Goal: Task Accomplishment & Management: Manage account settings

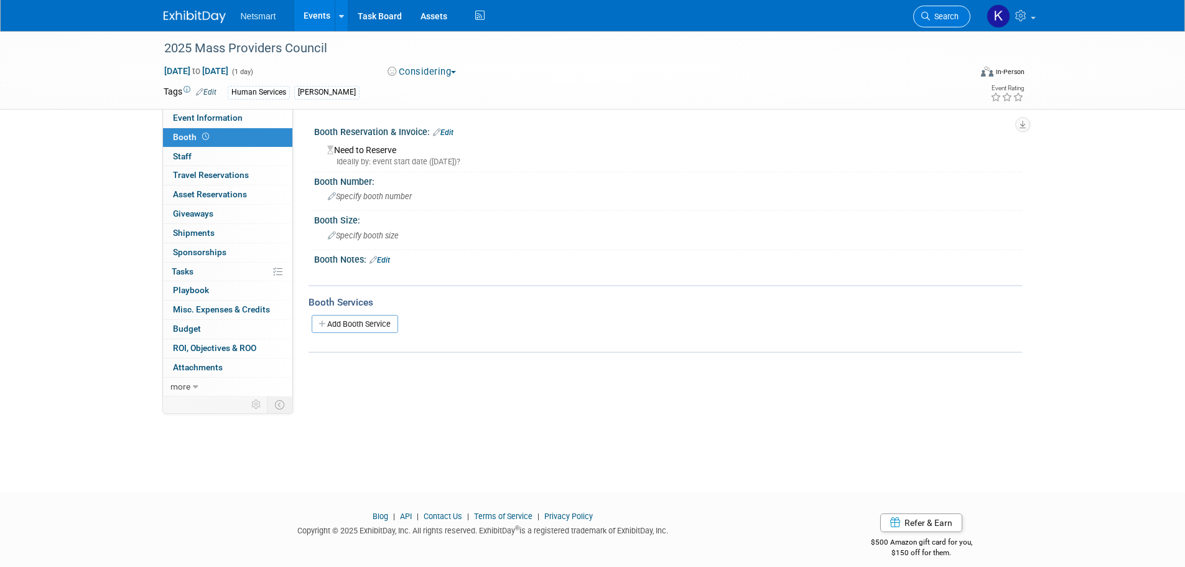
click at [955, 13] on span "Search" at bounding box center [944, 16] width 29 height 9
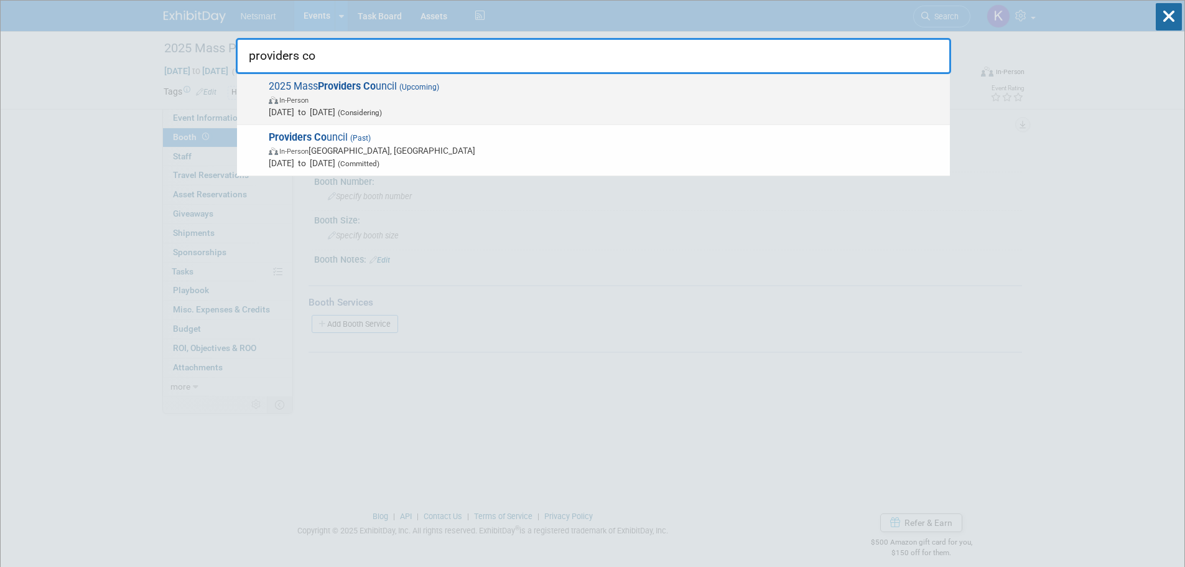
type input "providers co"
click at [341, 93] on span "2025 Mass Providers Co uncil (Upcoming) In-Person Oct 1, 2025 to Oct 31, 2025 (…" at bounding box center [604, 99] width 679 height 38
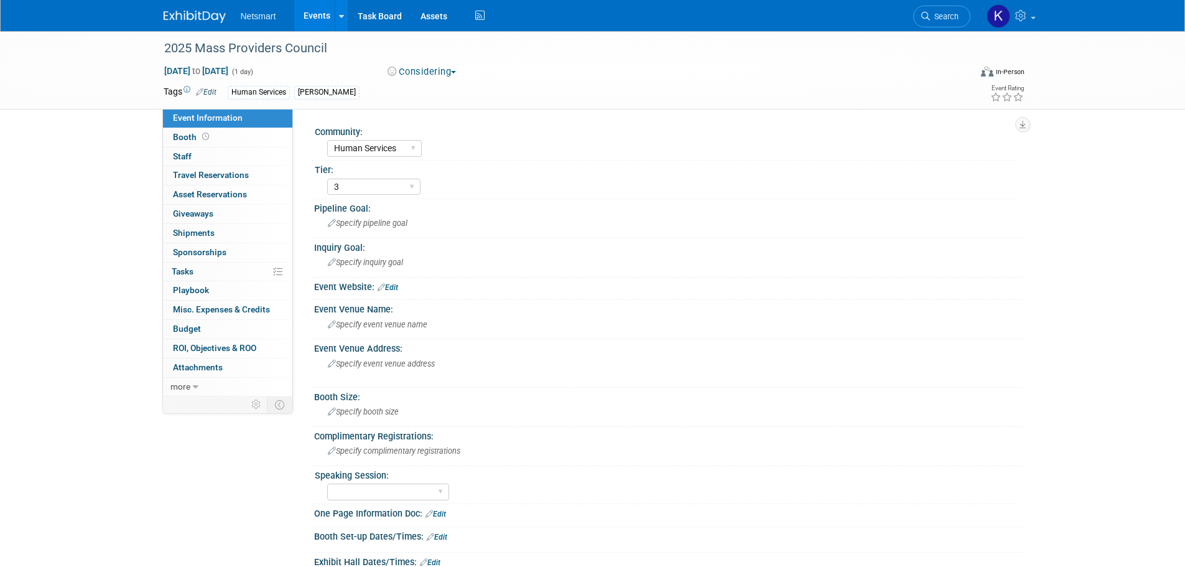
select select "Human Services"
select select "3"
click at [353, 416] on div "Specify booth size" at bounding box center [668, 411] width 689 height 19
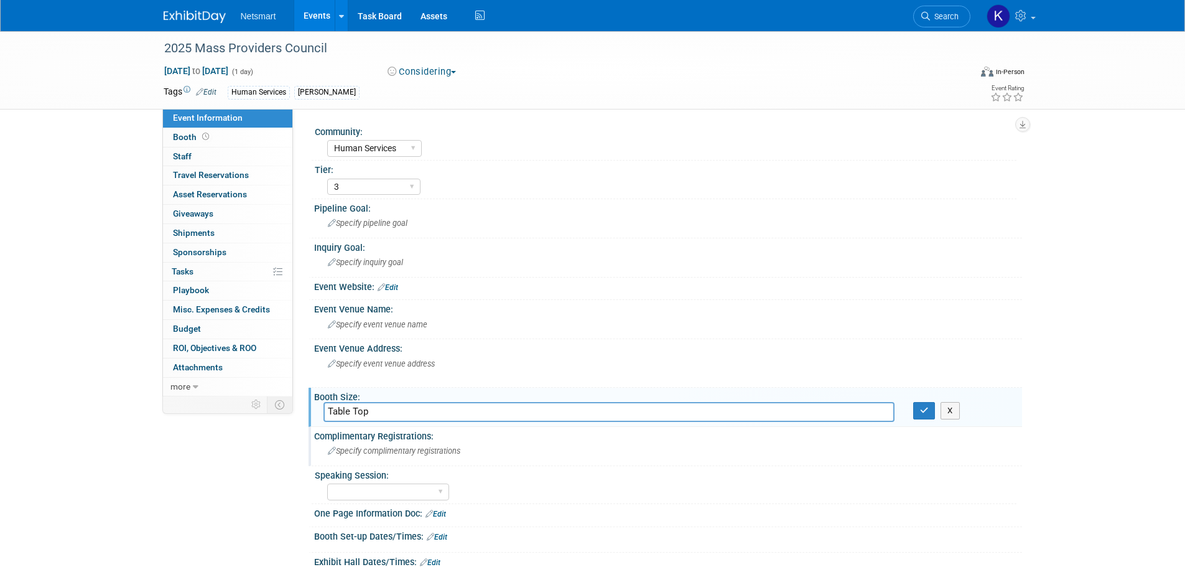
type input "Table Top"
click at [419, 462] on div "Specify complimentary registrations" at bounding box center [668, 451] width 708 height 21
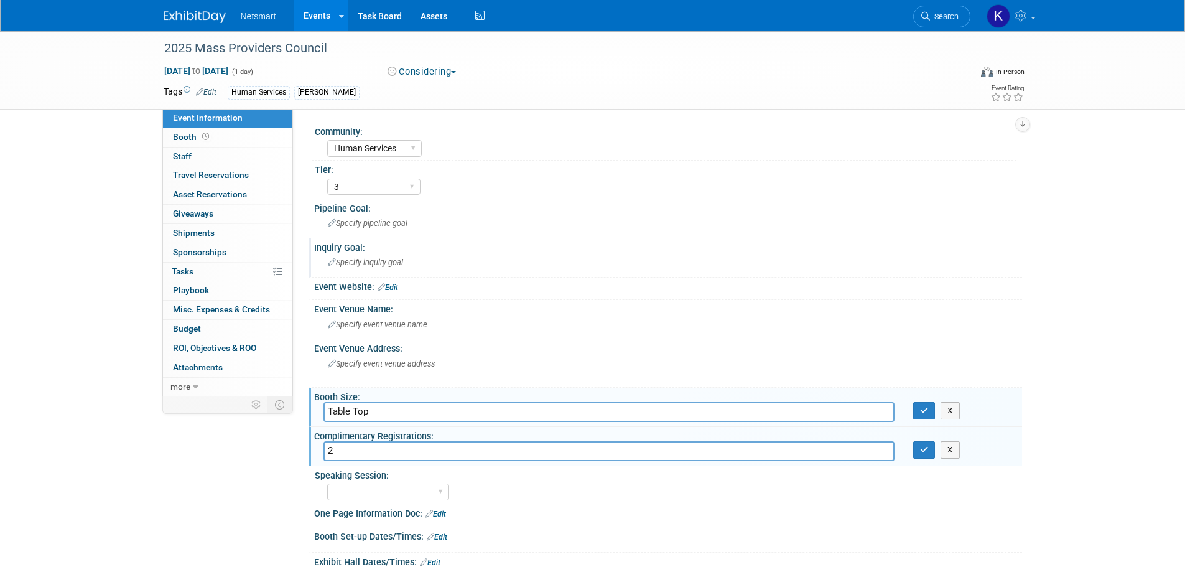
type input "2"
click at [668, 244] on div "Inquiry Goal:" at bounding box center [668, 246] width 708 height 16
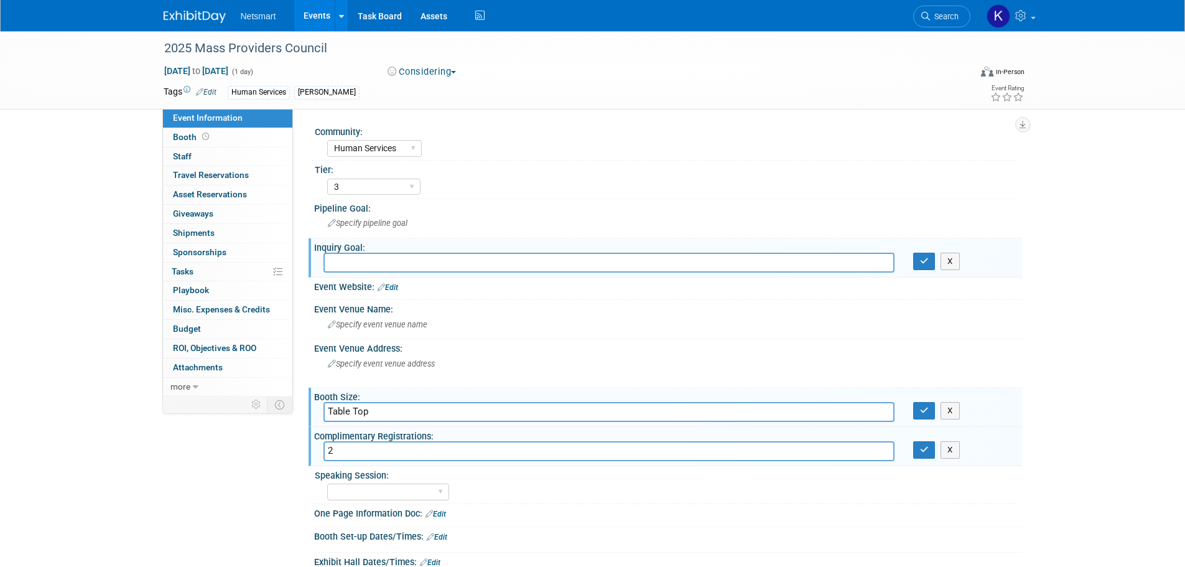
click at [920, 401] on div "Booth Size:" at bounding box center [668, 396] width 708 height 16
click at [919, 408] on button "button" at bounding box center [925, 410] width 22 height 17
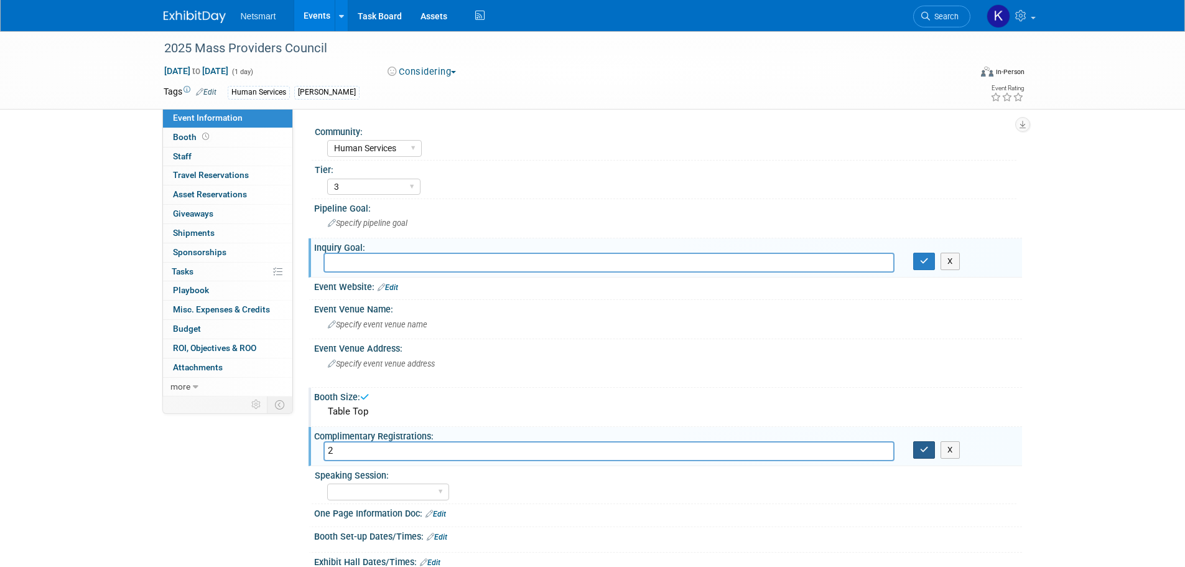
click at [928, 447] on icon "button" at bounding box center [924, 450] width 9 height 8
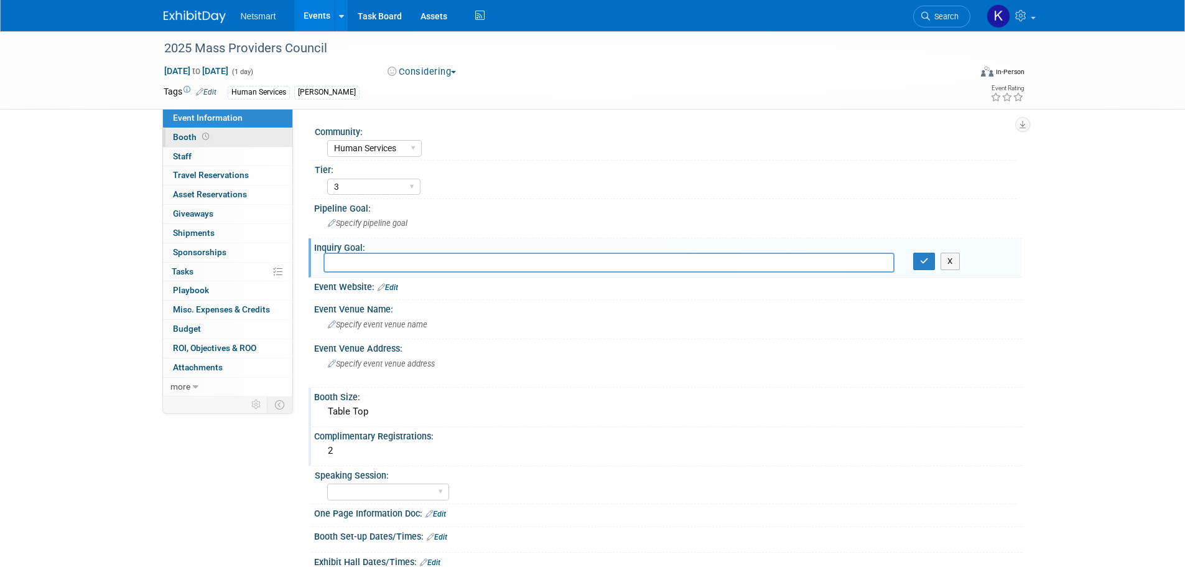
click at [217, 134] on link "Booth" at bounding box center [227, 137] width 129 height 19
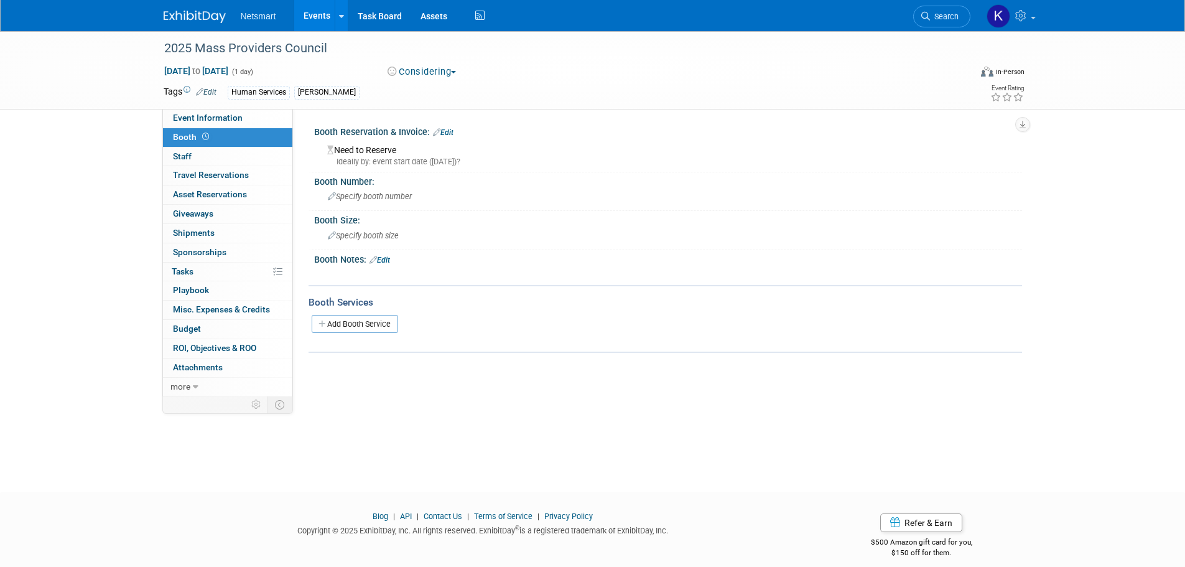
click at [375, 155] on div "Need to Reserve Ideally by: event start date (Mon. Oct 6, 2025)?" at bounding box center [668, 154] width 689 height 27
click at [454, 132] on link "Edit" at bounding box center [443, 132] width 21 height 9
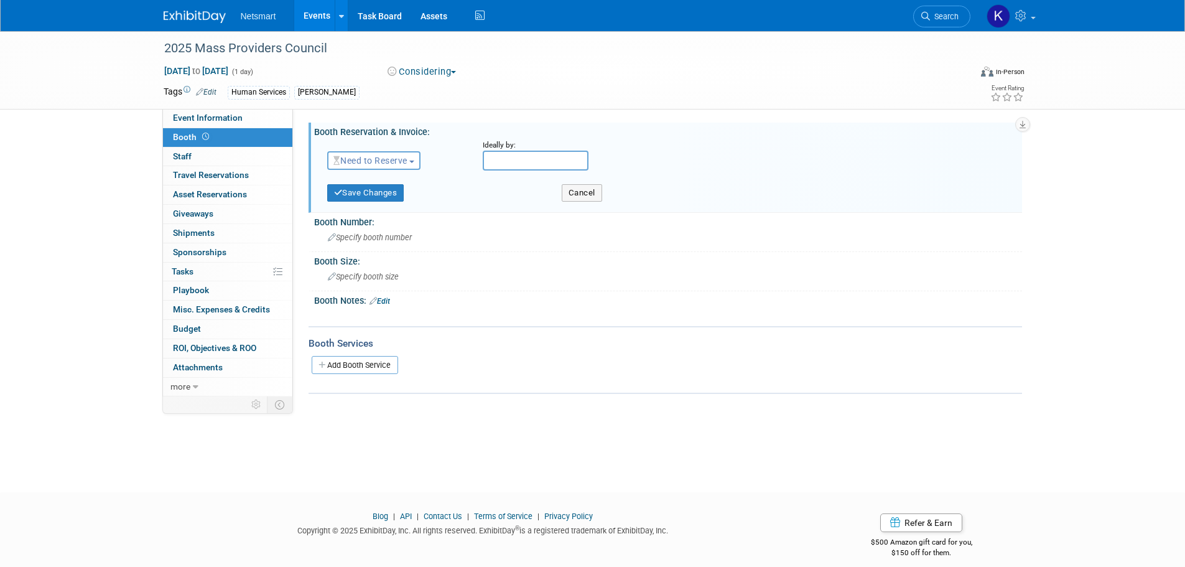
click at [378, 164] on span "Need to Reserve" at bounding box center [371, 161] width 74 height 10
click at [398, 215] on link "No Reservation Required" at bounding box center [394, 216] width 133 height 17
click at [379, 159] on link "No Reservation Required" at bounding box center [390, 161] width 112 height 10
click at [380, 193] on link "Reserved" at bounding box center [394, 198] width 133 height 17
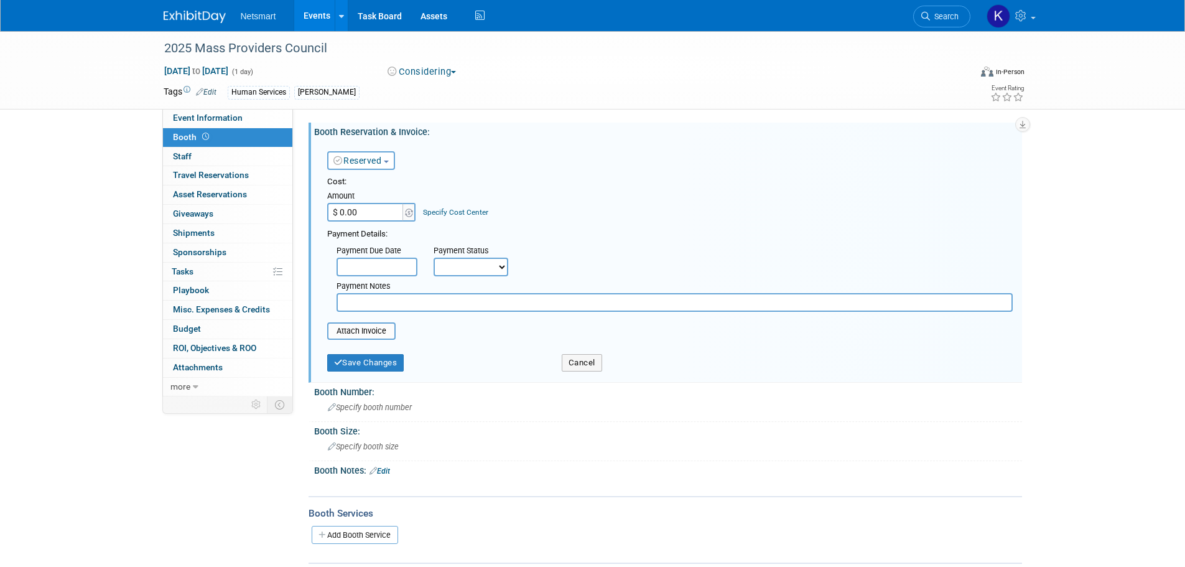
click at [365, 220] on input "$ 0.00" at bounding box center [366, 212] width 78 height 19
type input "$ 1,287.50"
click at [451, 215] on link "Specify Cost Center" at bounding box center [455, 212] width 65 height 9
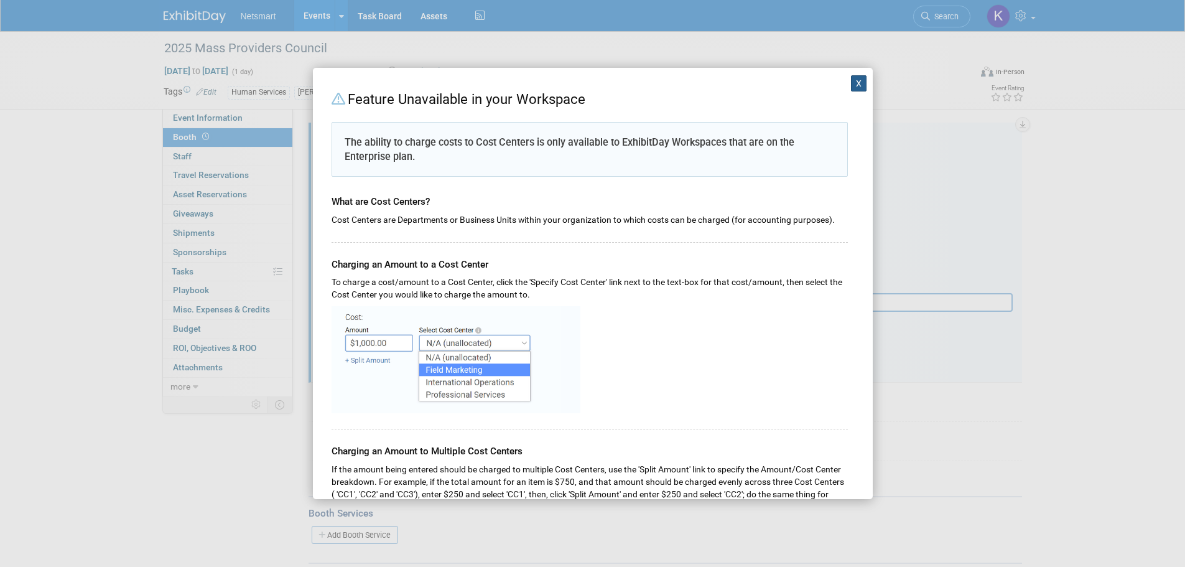
click at [851, 80] on button "X" at bounding box center [859, 83] width 16 height 16
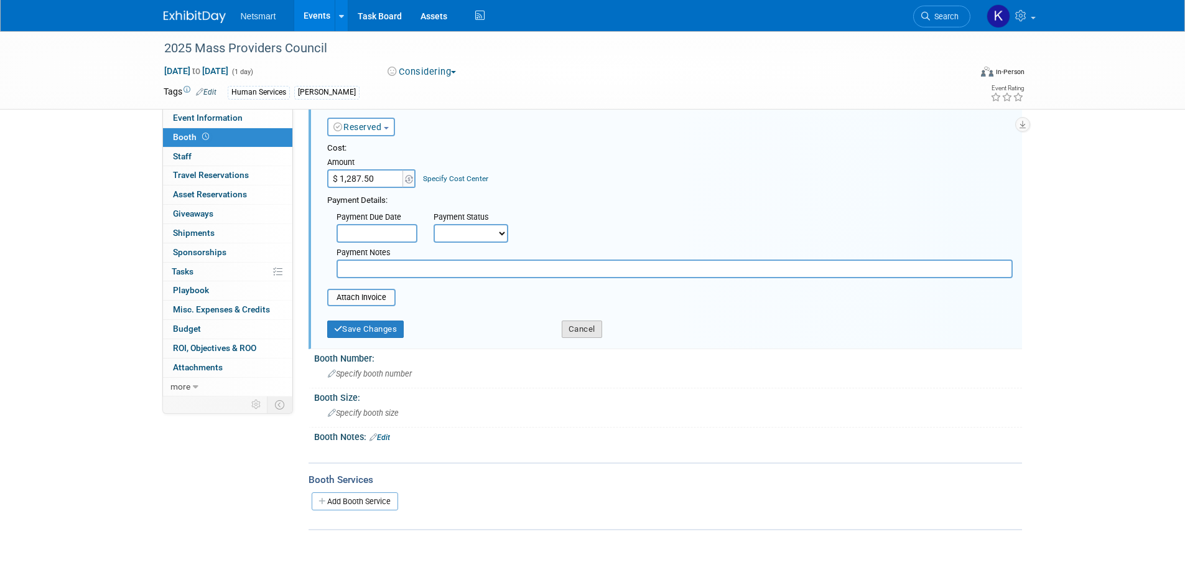
scroll to position [62, 0]
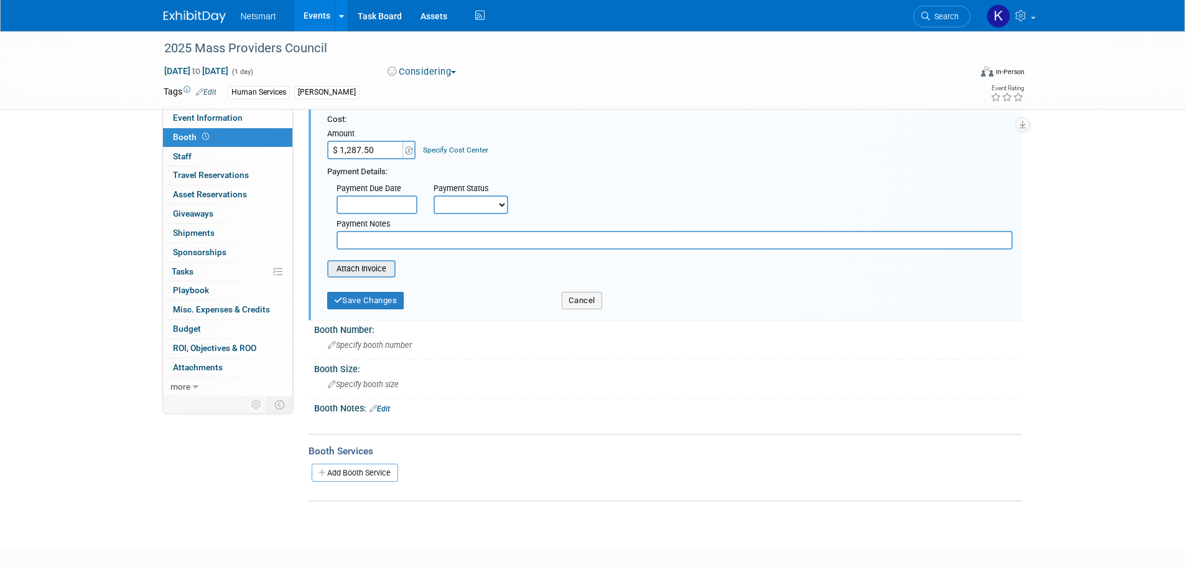
click at [360, 268] on input "file" at bounding box center [320, 268] width 148 height 15
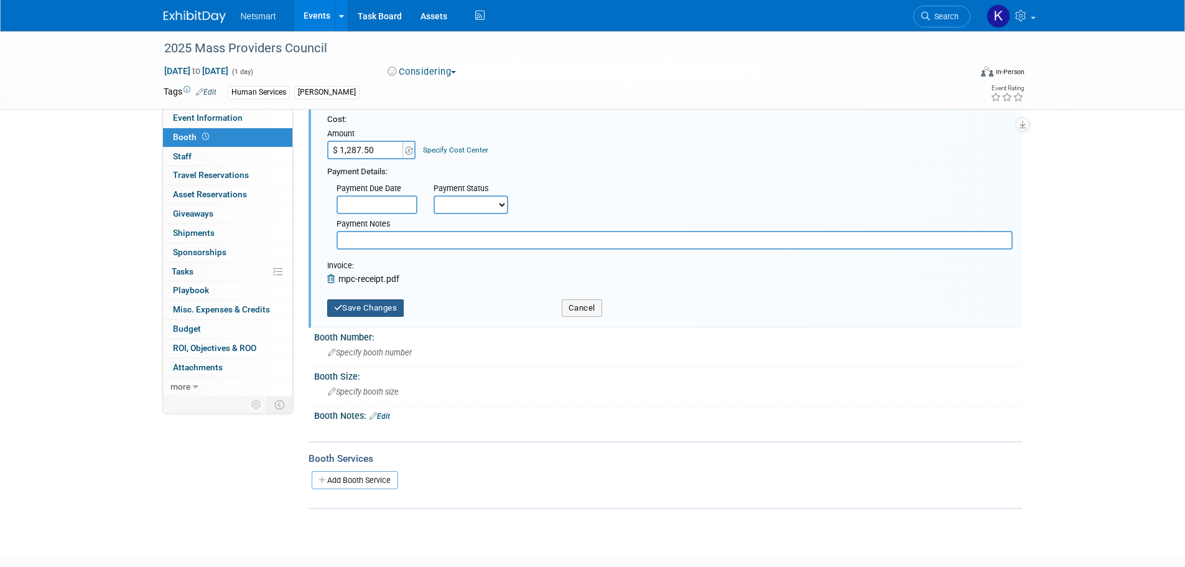
click at [386, 304] on button "Save Changes" at bounding box center [365, 307] width 77 height 17
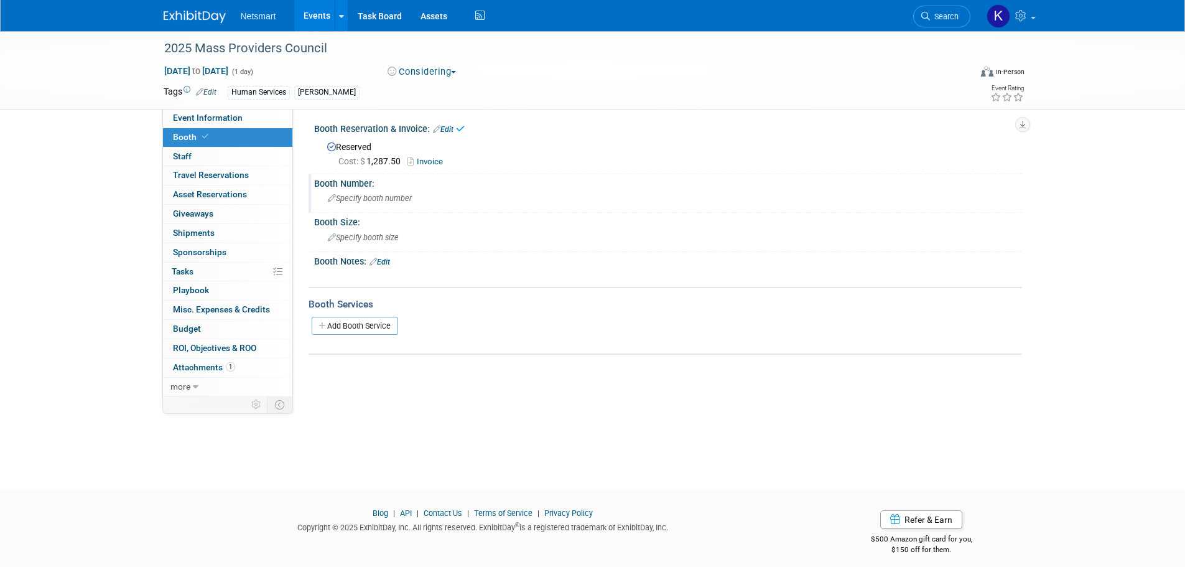
scroll to position [0, 0]
click at [360, 241] on span "Specify booth size" at bounding box center [363, 240] width 71 height 9
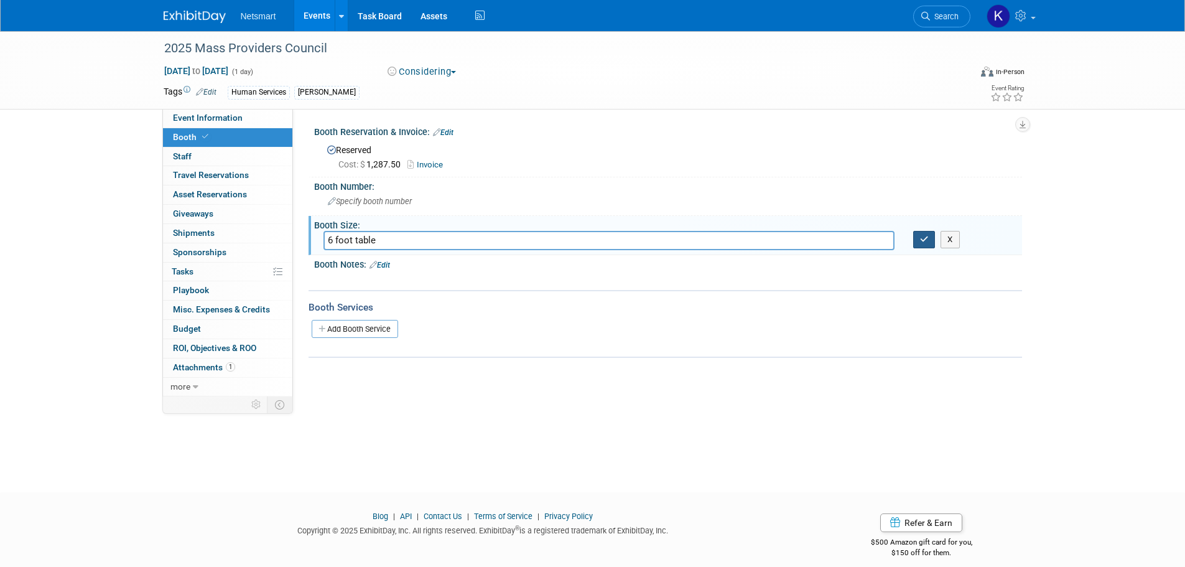
type input "6 foot table"
click at [922, 245] on button "button" at bounding box center [925, 239] width 22 height 17
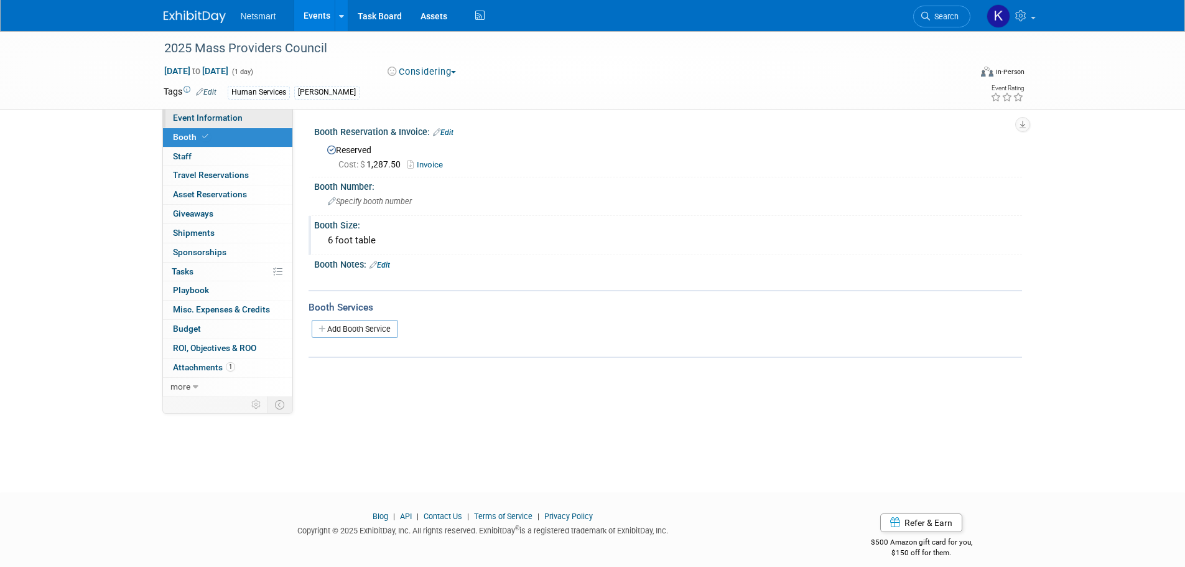
click at [261, 114] on link "Event Information" at bounding box center [227, 118] width 129 height 19
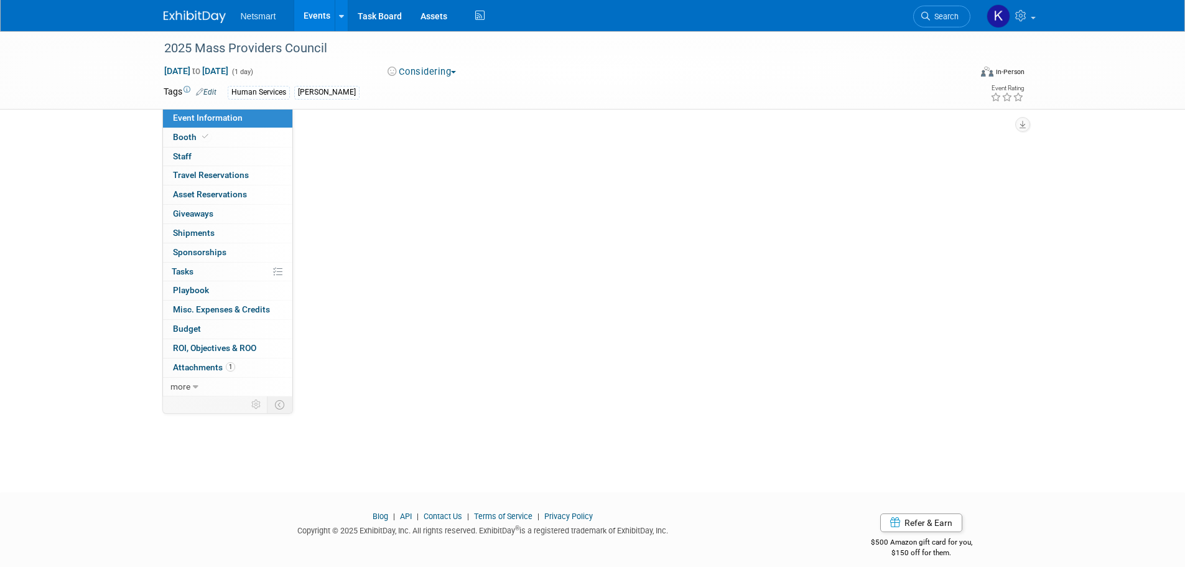
select select "Human Services"
select select "3"
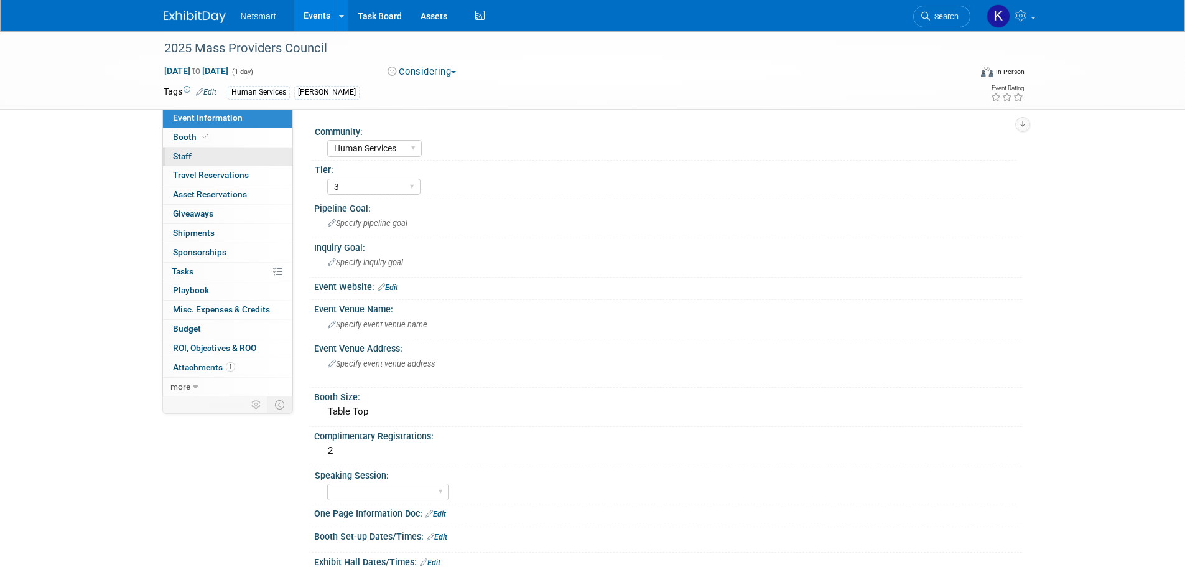
drag, startPoint x: 250, startPoint y: 139, endPoint x: 277, endPoint y: 155, distance: 31.0
click at [250, 139] on link "Booth" at bounding box center [227, 137] width 129 height 19
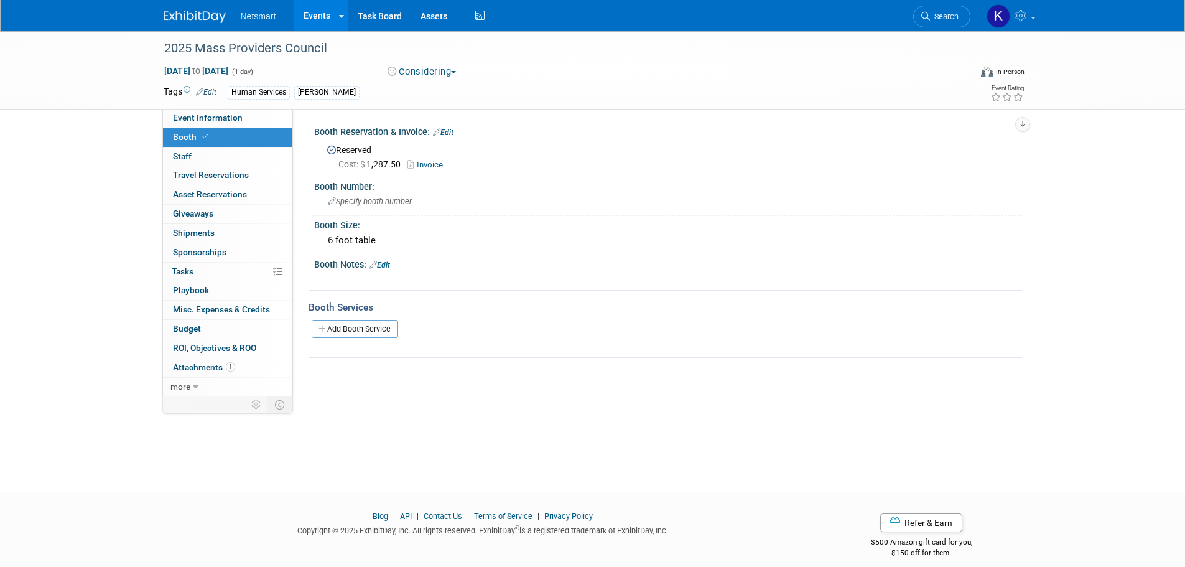
click at [383, 268] on link "Edit" at bounding box center [380, 265] width 21 height 9
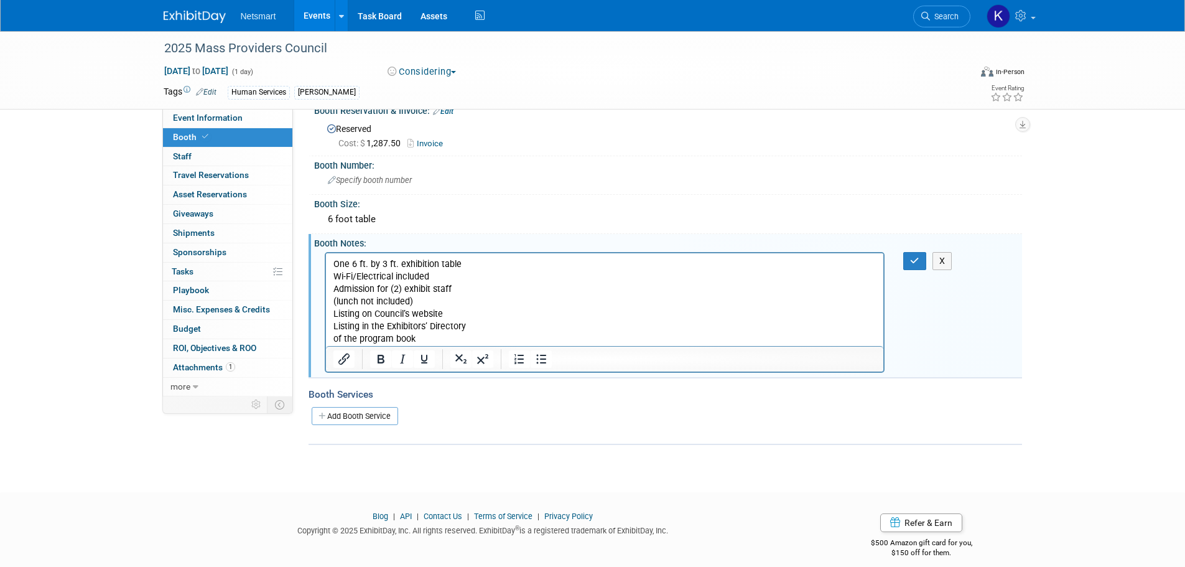
scroll to position [33, 0]
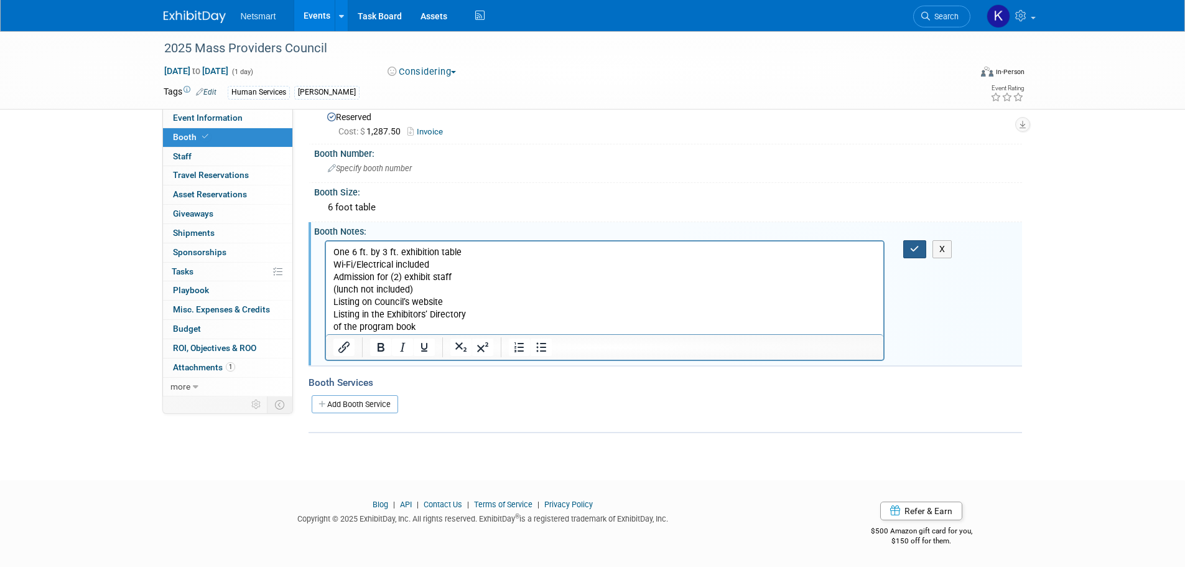
click at [919, 257] on button "button" at bounding box center [915, 249] width 23 height 18
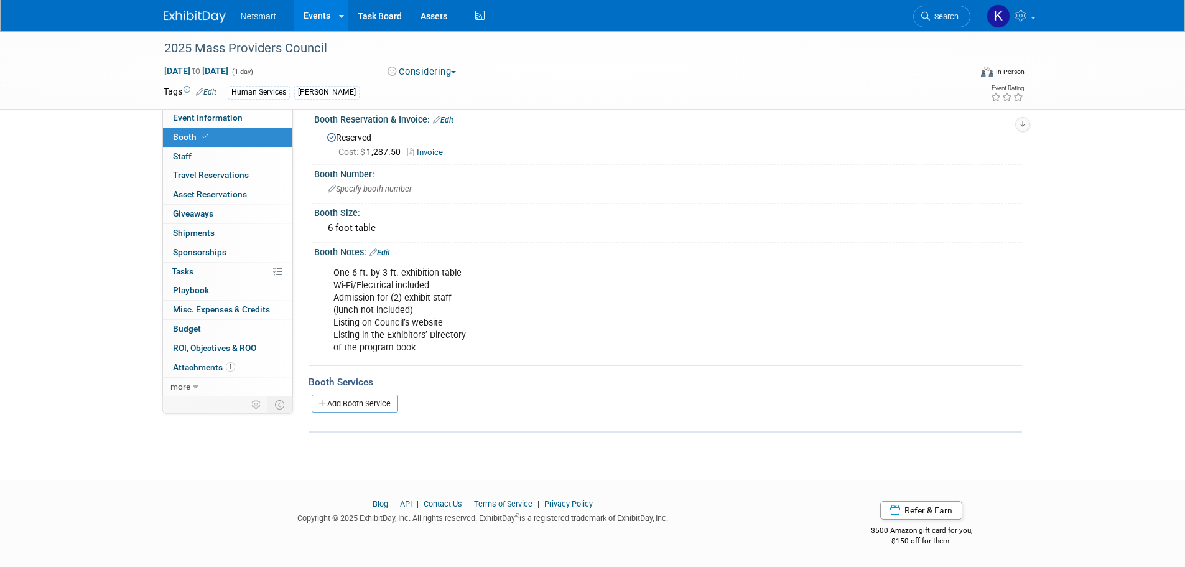
scroll to position [12, 0]
click at [191, 111] on link "Event Information" at bounding box center [227, 118] width 129 height 19
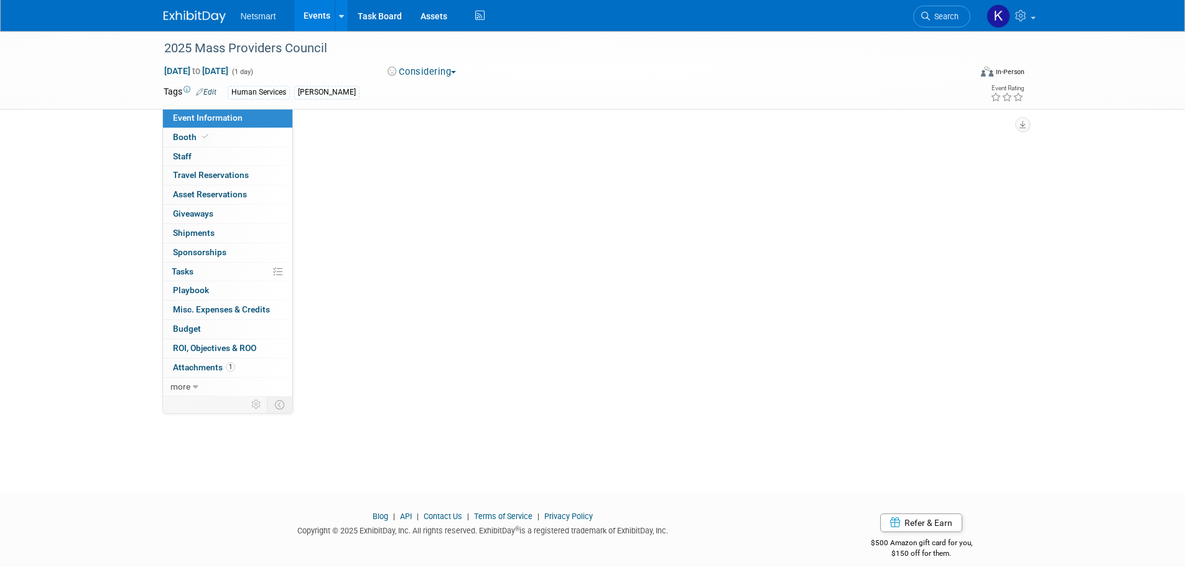
select select "Human Services"
select select "3"
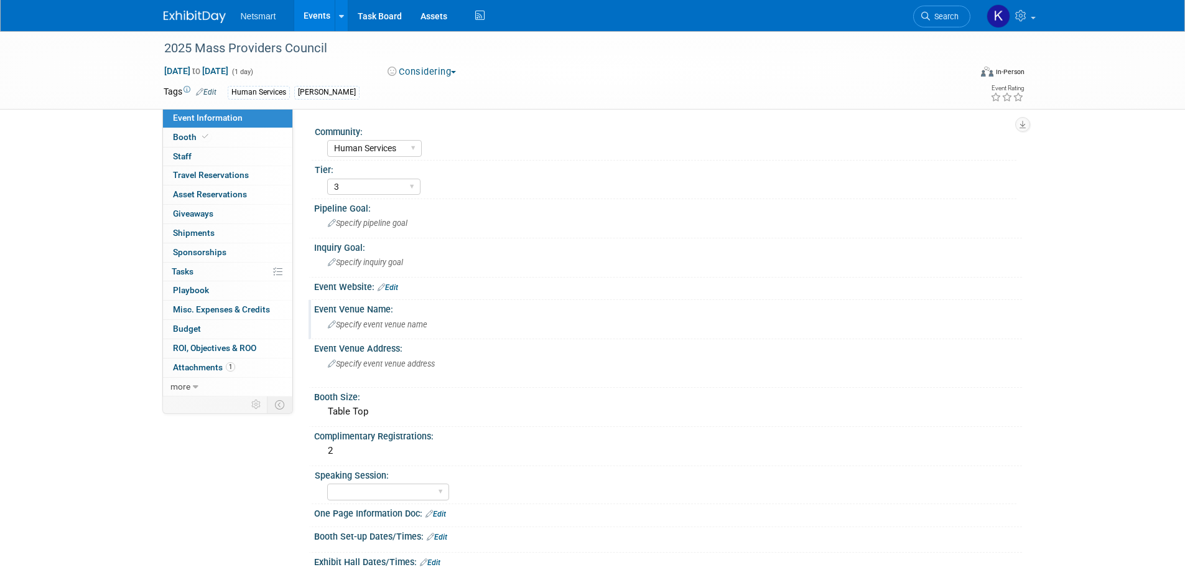
click at [378, 315] on div "Specify event venue name" at bounding box center [668, 324] width 689 height 19
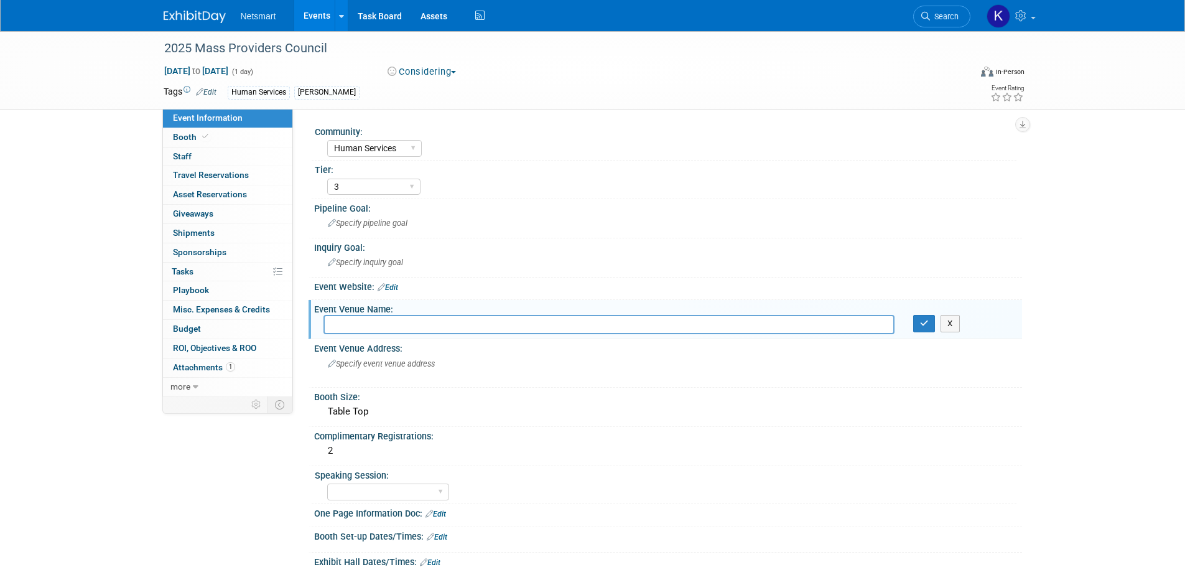
type input "V"
type input "v"
drag, startPoint x: 525, startPoint y: 329, endPoint x: 473, endPoint y: 325, distance: 52.4
click at [473, 325] on input "MARRIOTT COPLEY PLACE HOTEL, BOSTON" at bounding box center [609, 324] width 571 height 19
drag, startPoint x: 489, startPoint y: 324, endPoint x: 268, endPoint y: 323, distance: 220.9
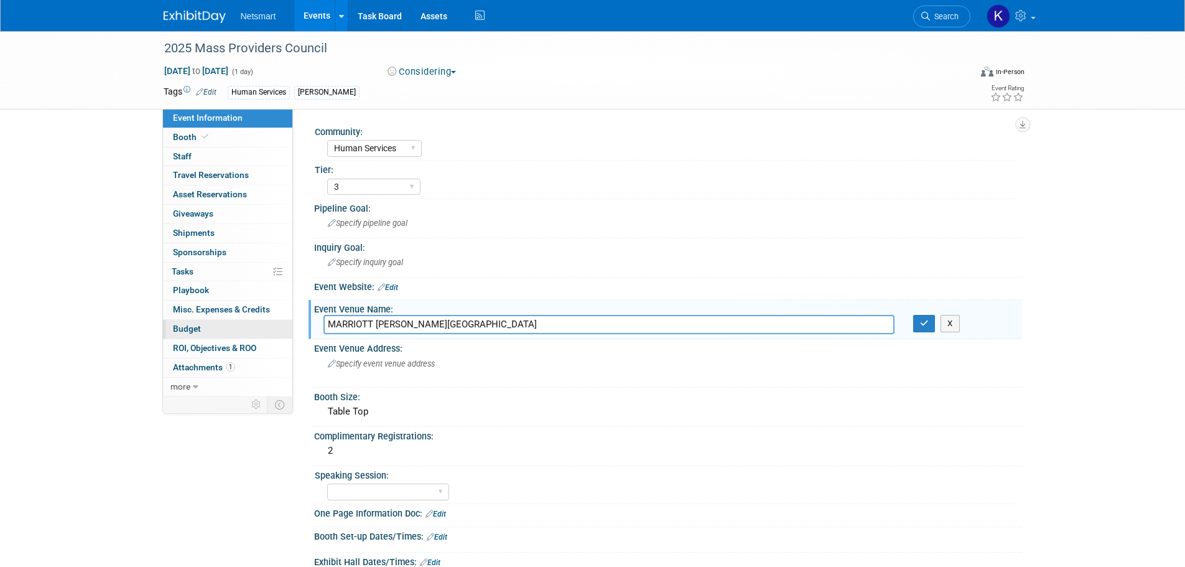
click at [268, 323] on div "Event Information Event Info Booth Booth 0 Staff 0 Staff 0 Travel Reservations …" at bounding box center [592, 371] width 877 height 680
type input "MARRIOTT COPLEY PLACE HOTEL"
click at [419, 329] on input "MARRIOTT COPLEY PLACE HOTEL" at bounding box center [609, 324] width 571 height 19
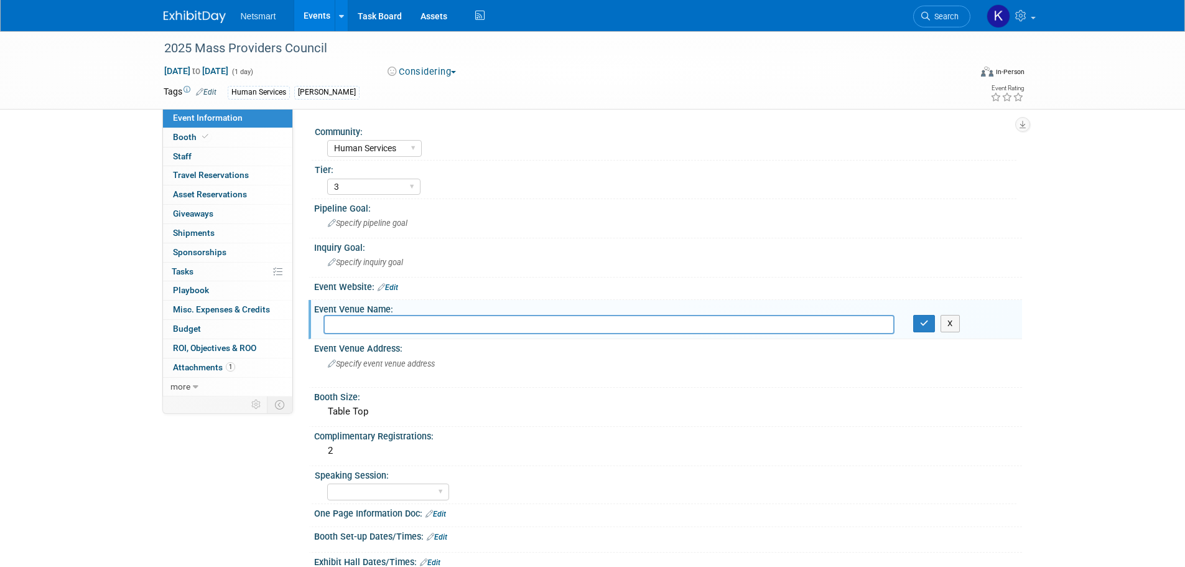
paste input "[GEOGRAPHIC_DATA][PERSON_NAME]"
type input "[GEOGRAPHIC_DATA][PERSON_NAME]"
click at [923, 322] on icon "button" at bounding box center [924, 323] width 9 height 8
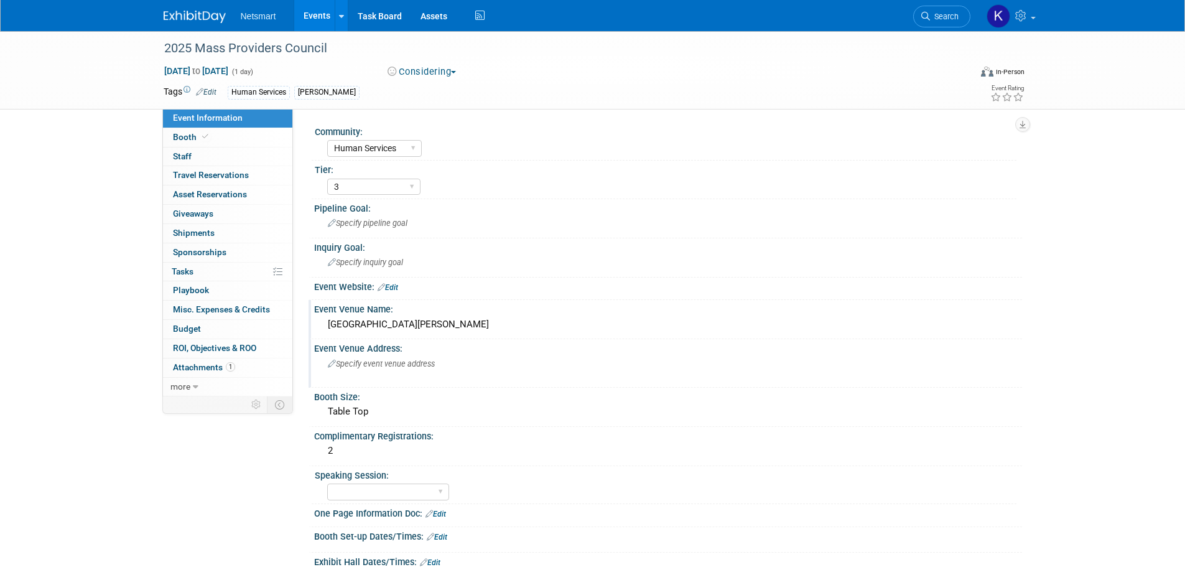
click at [345, 366] on span "Specify event venue address" at bounding box center [381, 363] width 107 height 9
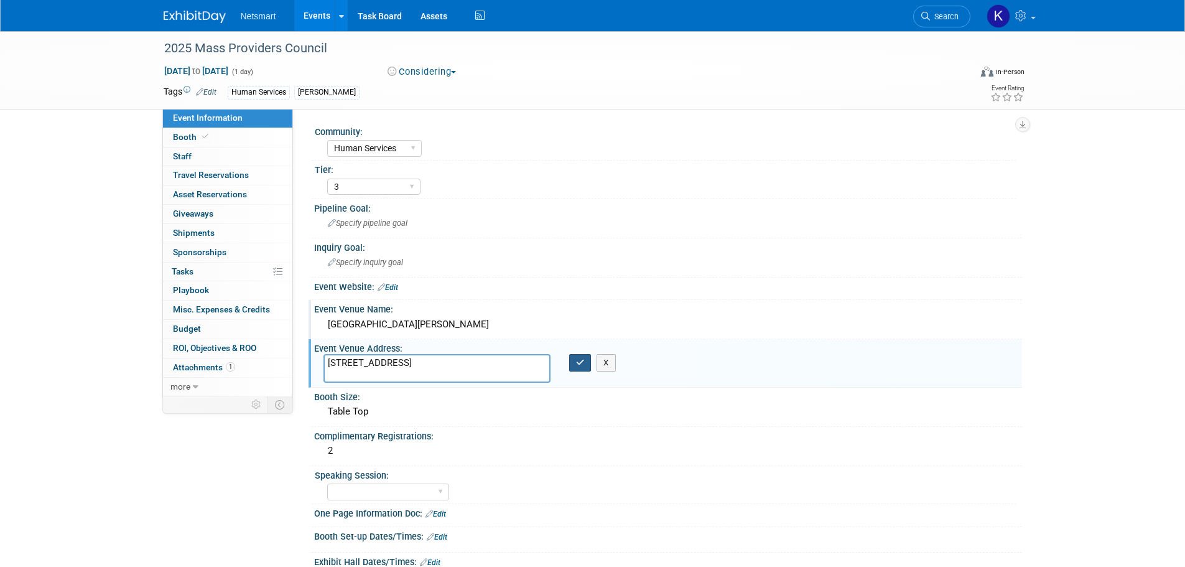
type textarea "[STREET_ADDRESS]"
click at [570, 355] on button "button" at bounding box center [580, 362] width 22 height 17
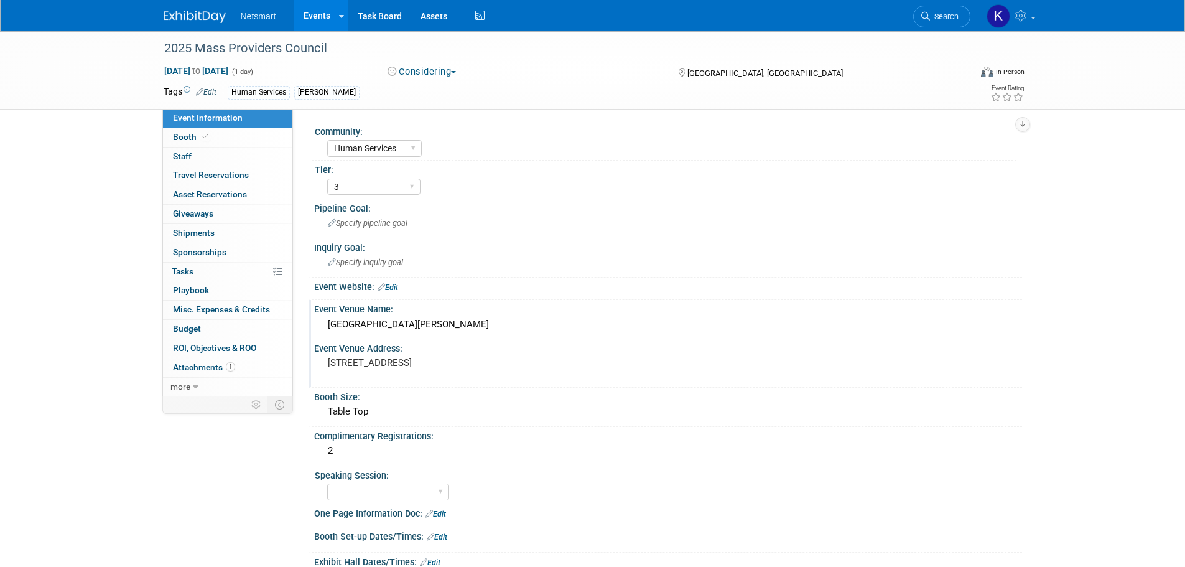
click at [525, 361] on pre "[STREET_ADDRESS]" at bounding box center [462, 362] width 268 height 11
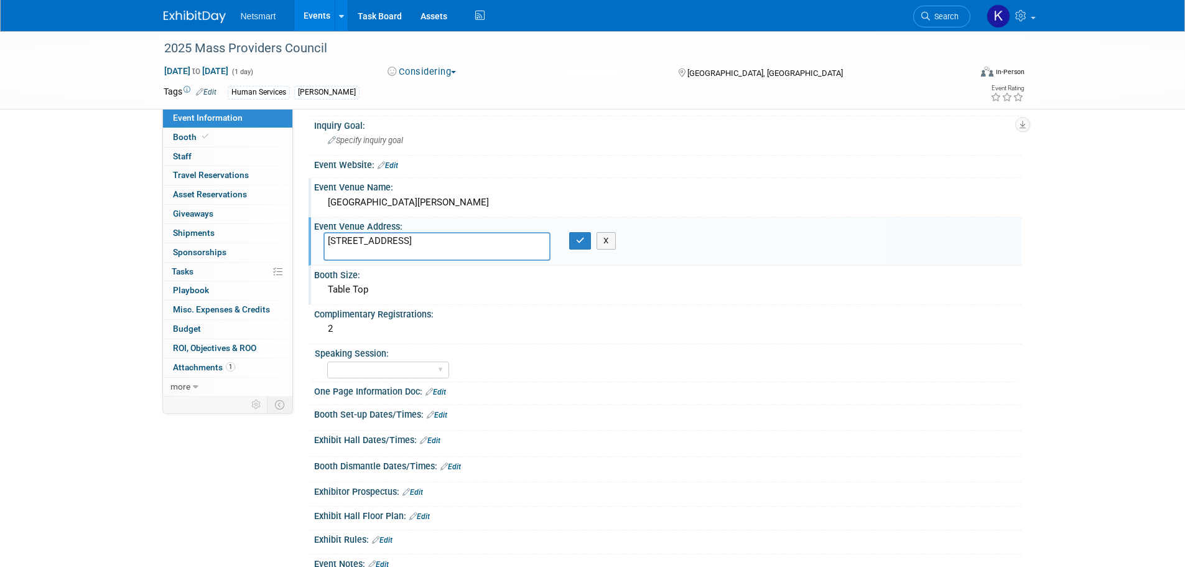
scroll to position [124, 0]
click at [581, 240] on icon "button" at bounding box center [580, 238] width 9 height 8
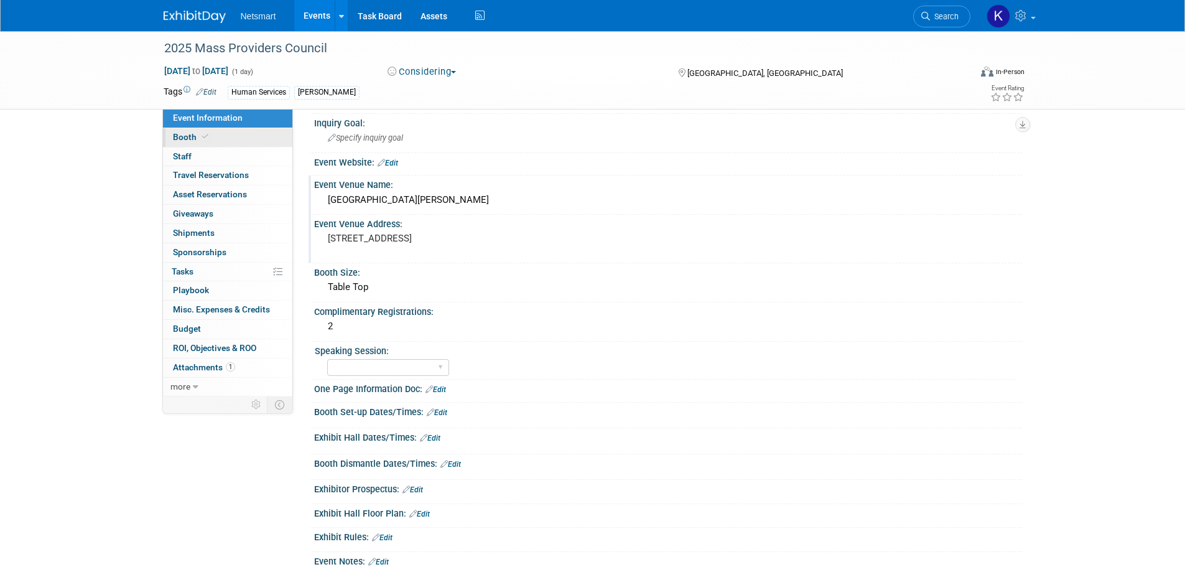
click at [239, 134] on link "Booth" at bounding box center [227, 137] width 129 height 19
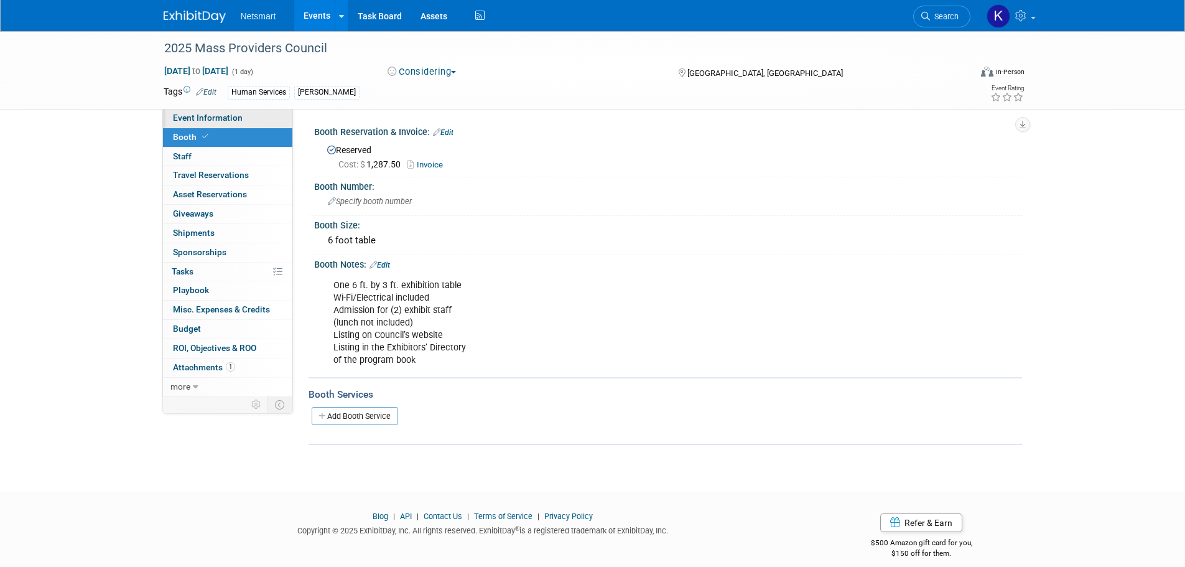
click at [222, 115] on span "Event Information" at bounding box center [208, 118] width 70 height 10
select select "Human Services"
select select "3"
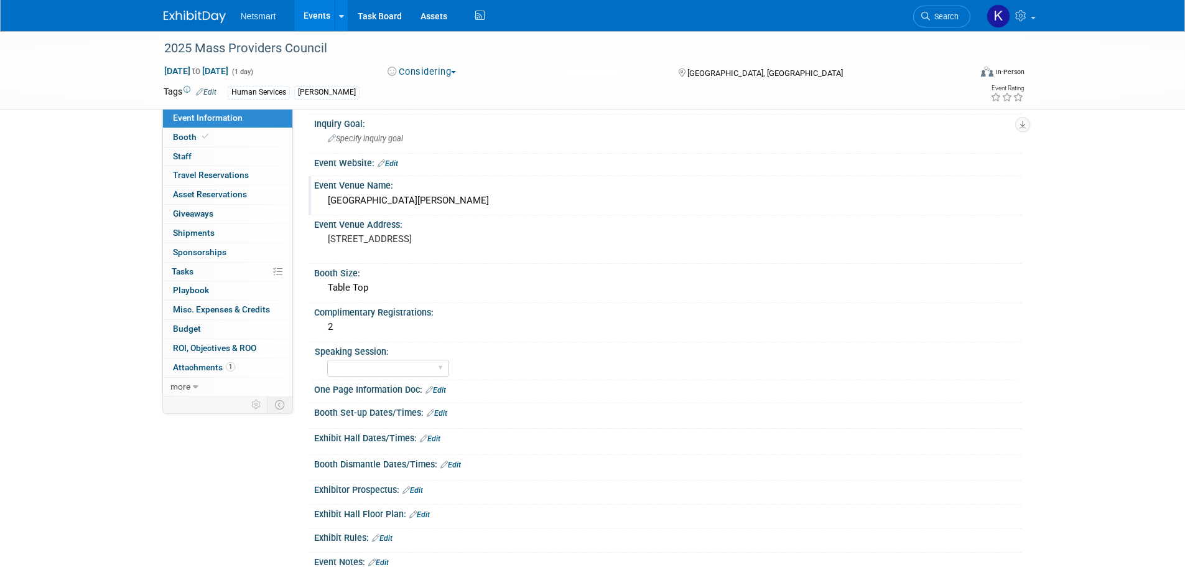
scroll to position [124, 0]
click at [445, 413] on link "Edit" at bounding box center [437, 412] width 21 height 9
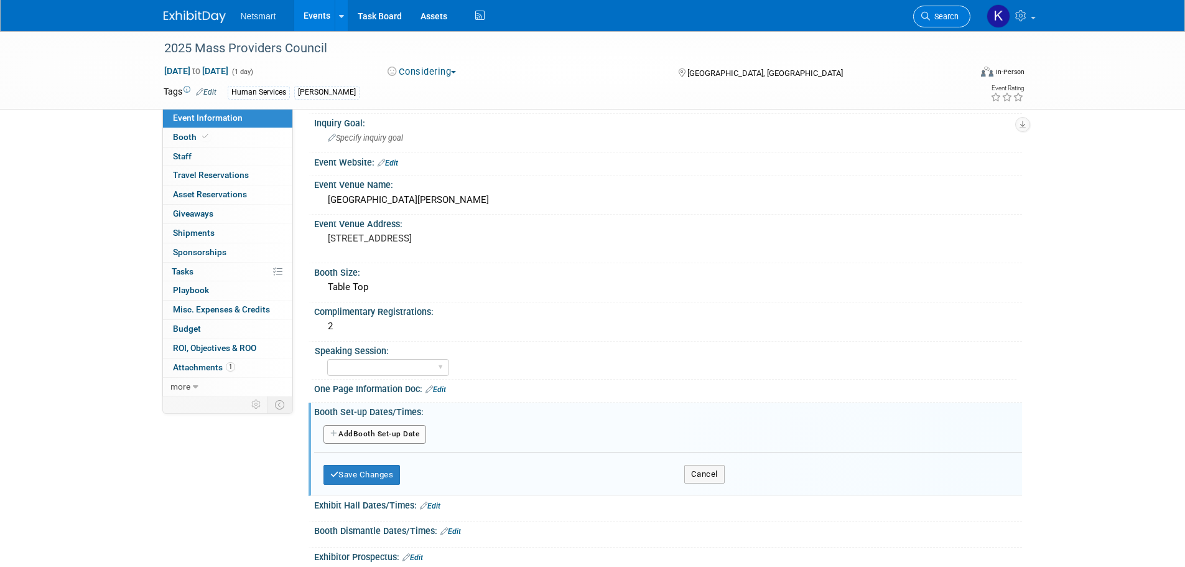
click at [940, 17] on span "Search" at bounding box center [944, 16] width 29 height 9
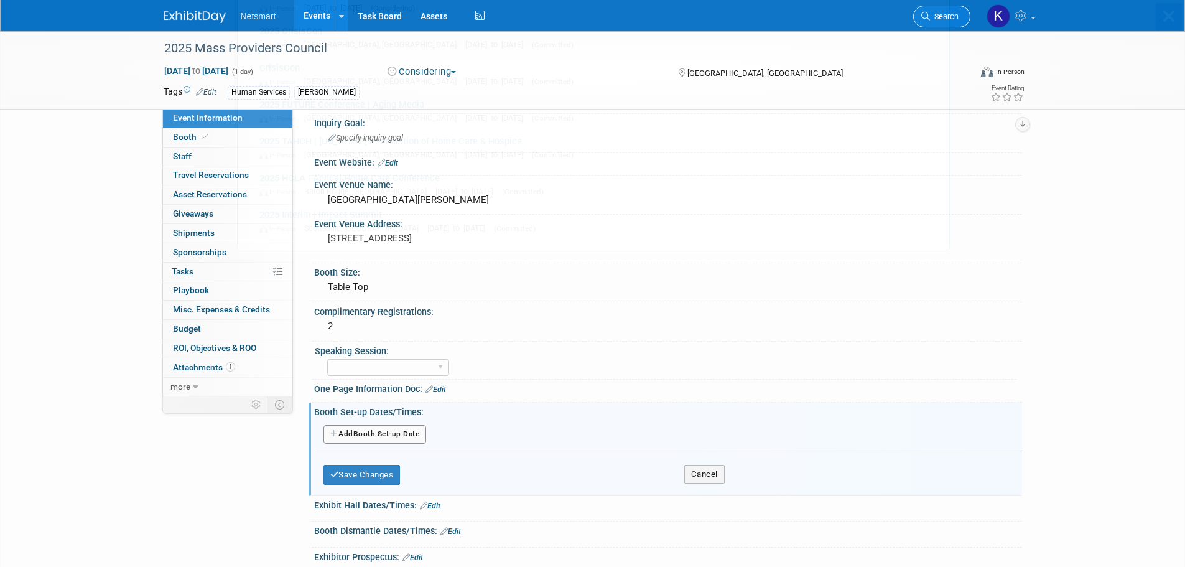
scroll to position [0, 0]
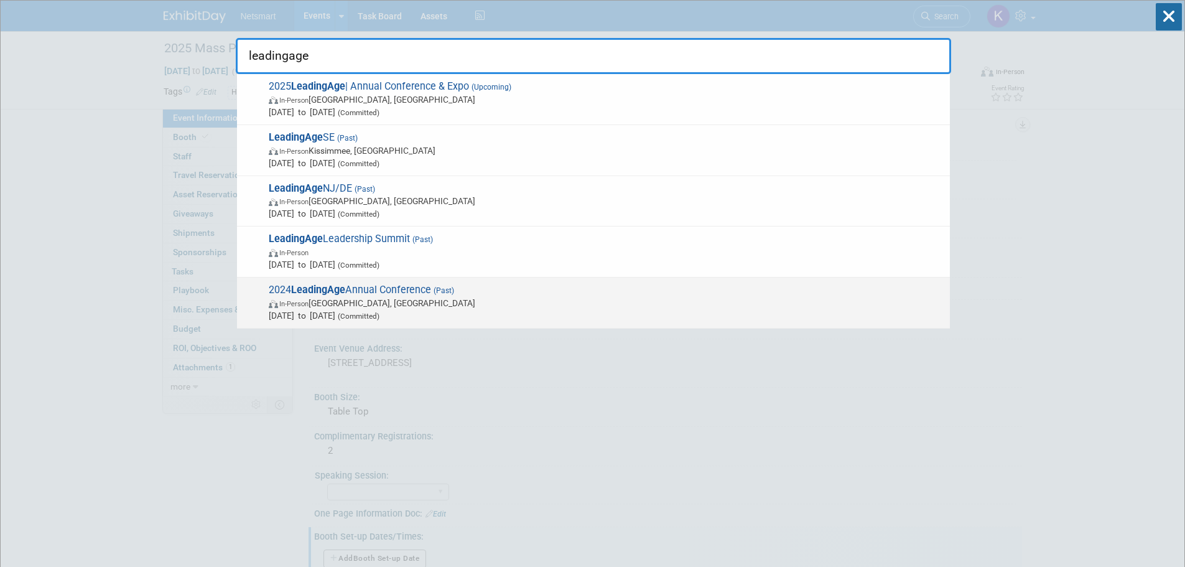
type input "leadingage"
click at [375, 301] on span "In-Person Nashville, TN" at bounding box center [606, 303] width 675 height 12
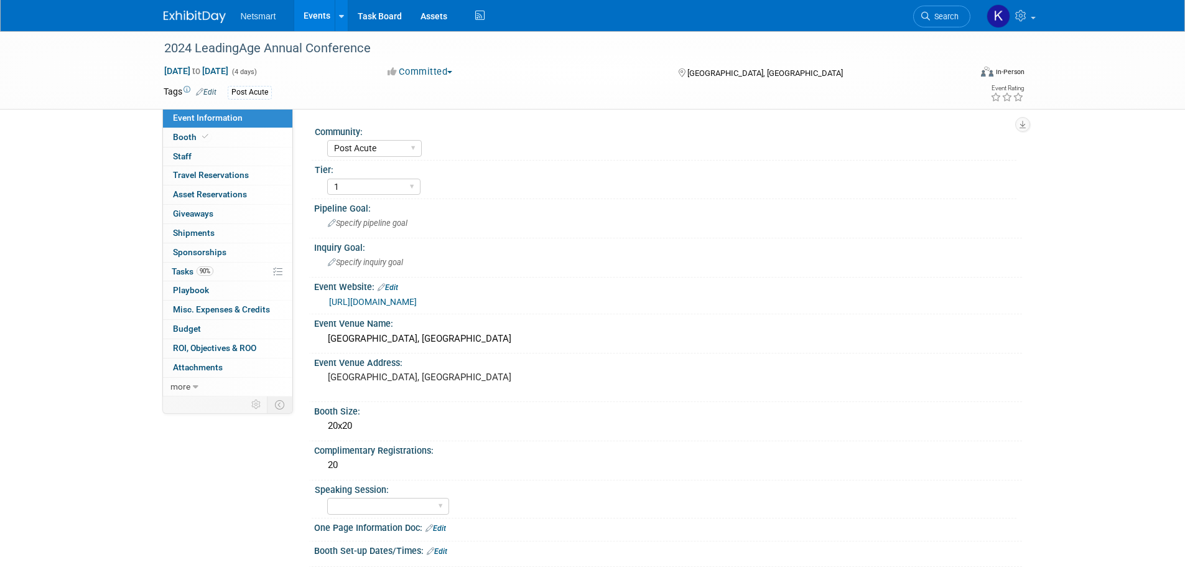
select select "Post Acute"
select select "1"
click at [240, 310] on span "Misc. Expenses & Credits 0" at bounding box center [221, 309] width 97 height 10
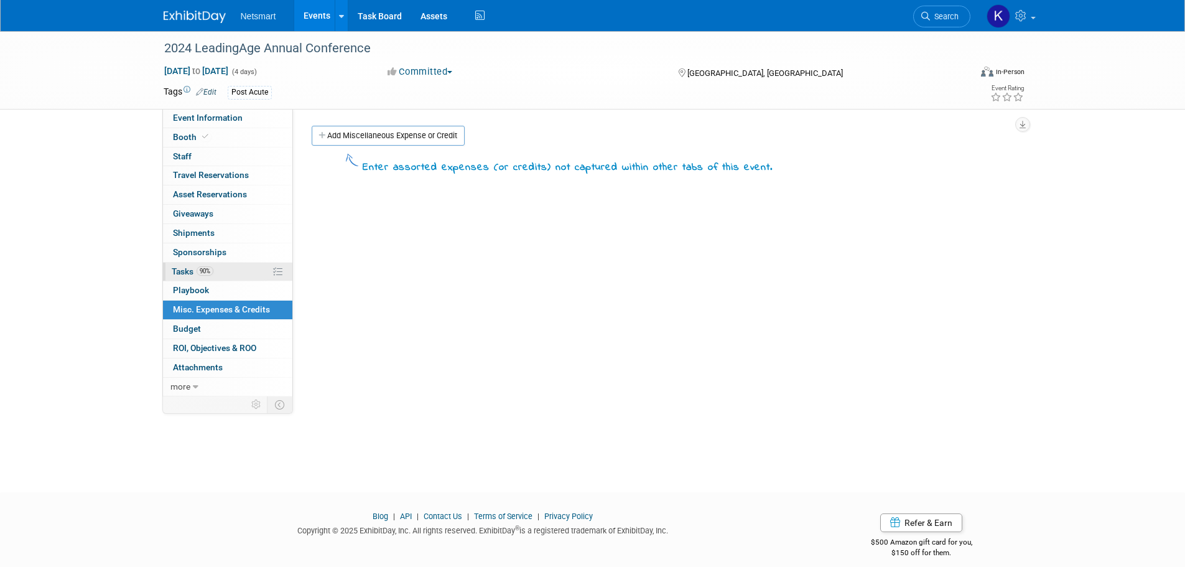
click at [223, 273] on link "90% Tasks 90%" at bounding box center [227, 272] width 129 height 19
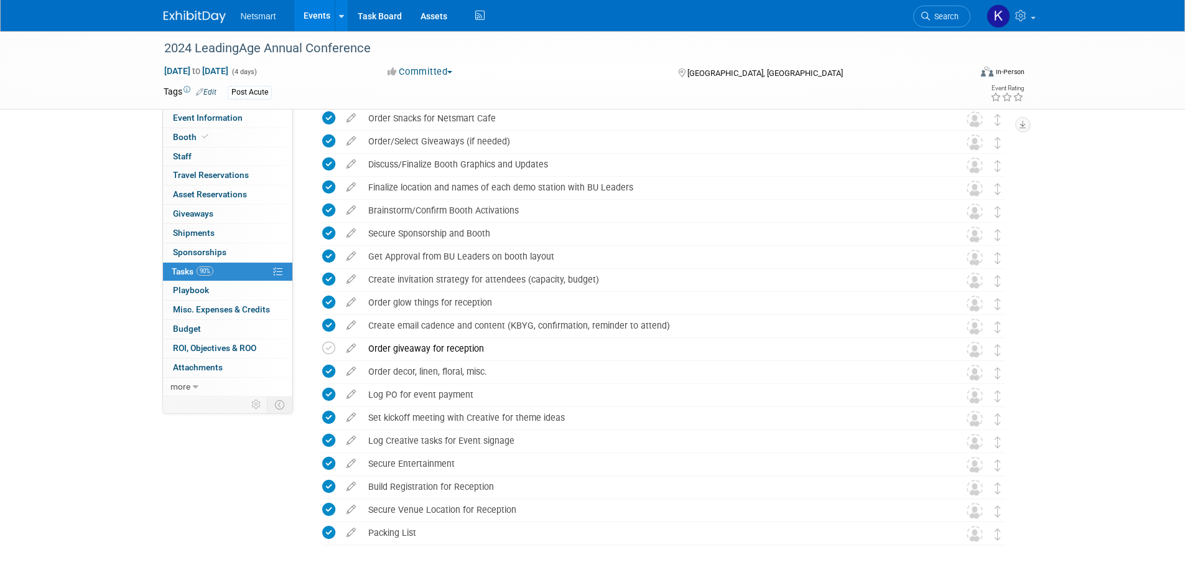
scroll to position [1095, 0]
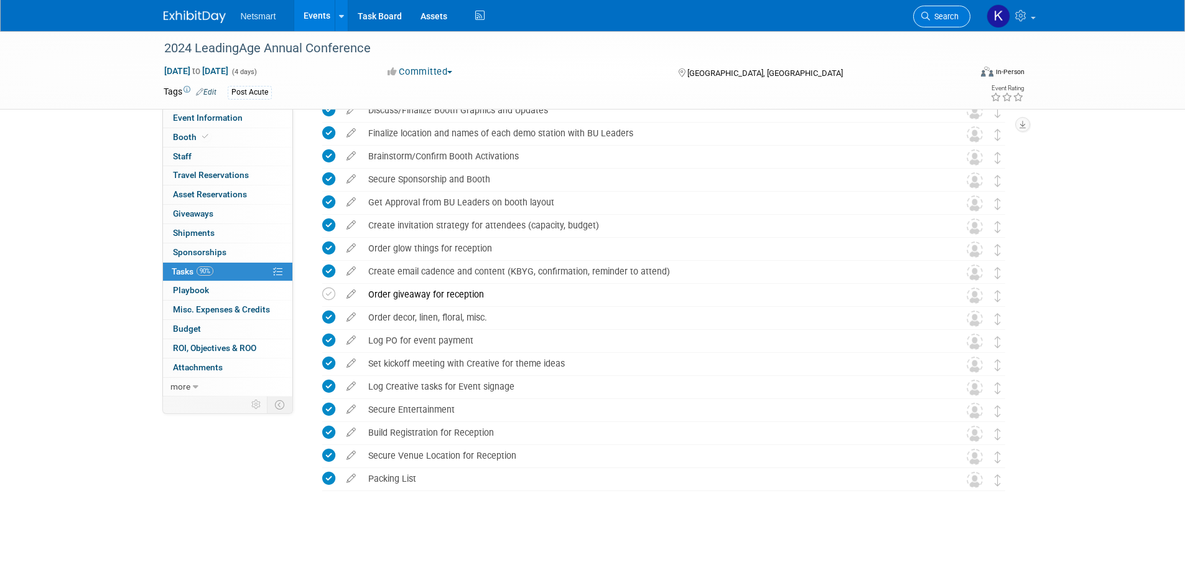
click at [946, 20] on span "Search" at bounding box center [944, 16] width 29 height 9
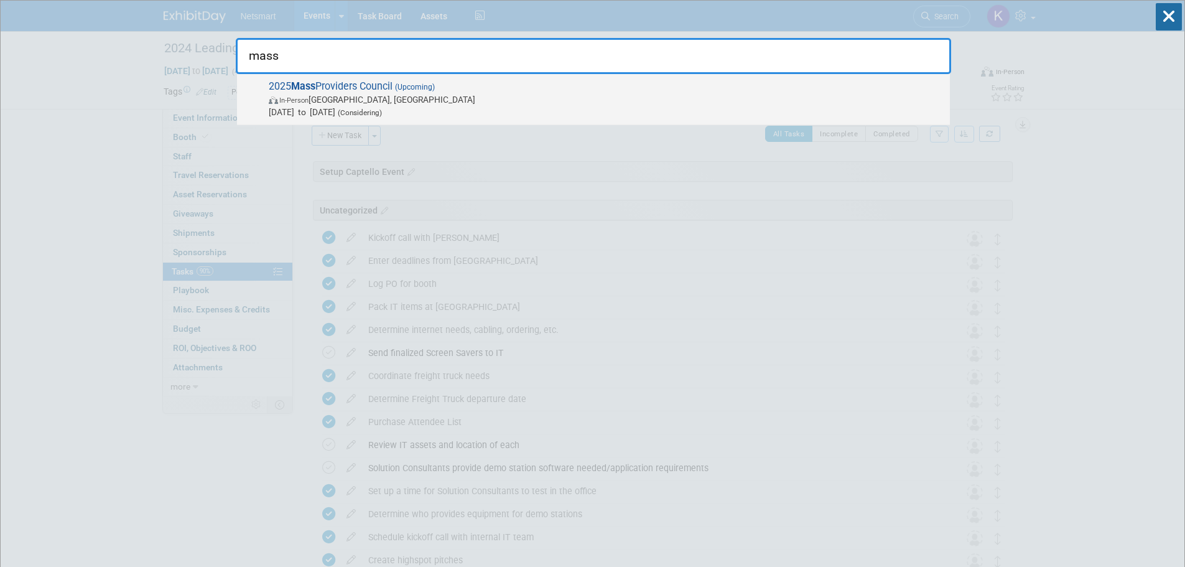
type input "mass"
click at [309, 96] on span "In-Person" at bounding box center [293, 100] width 29 height 8
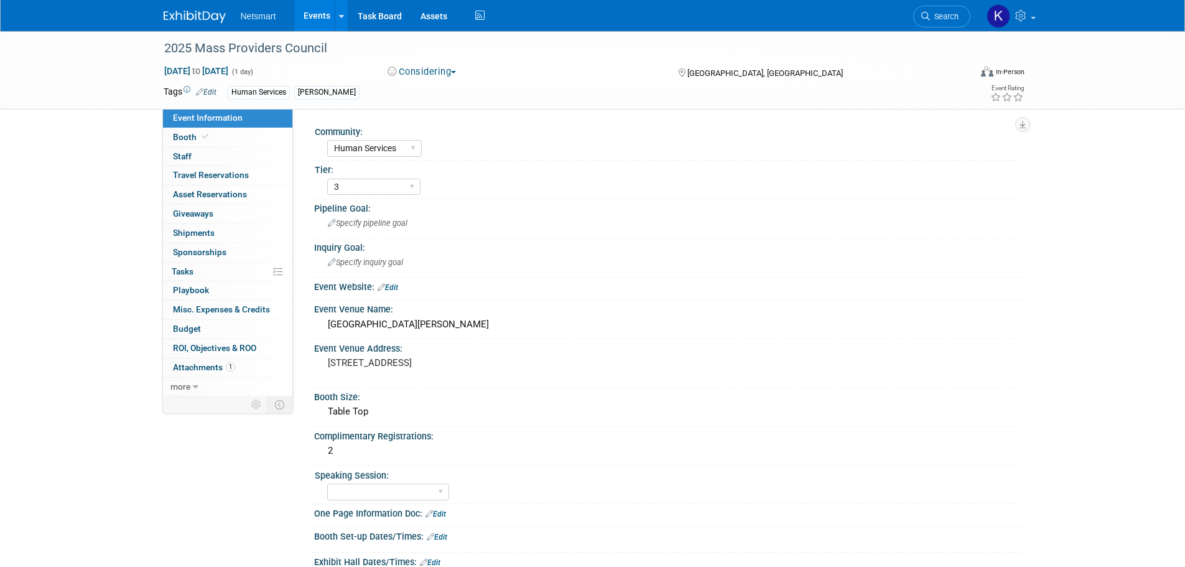
select select "Human Services"
select select "3"
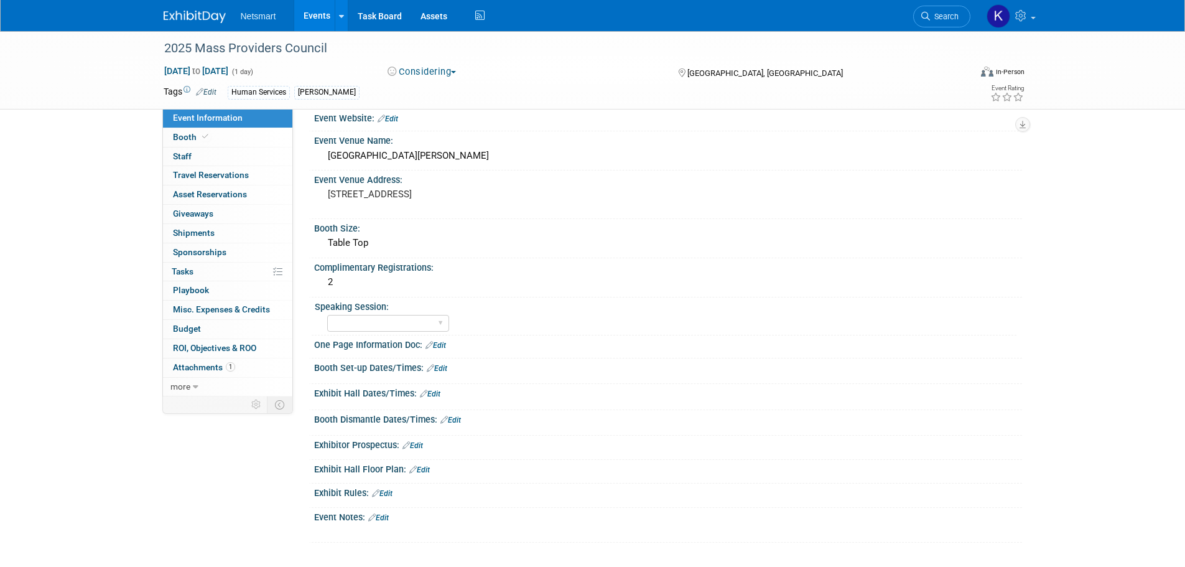
scroll to position [187, 0]
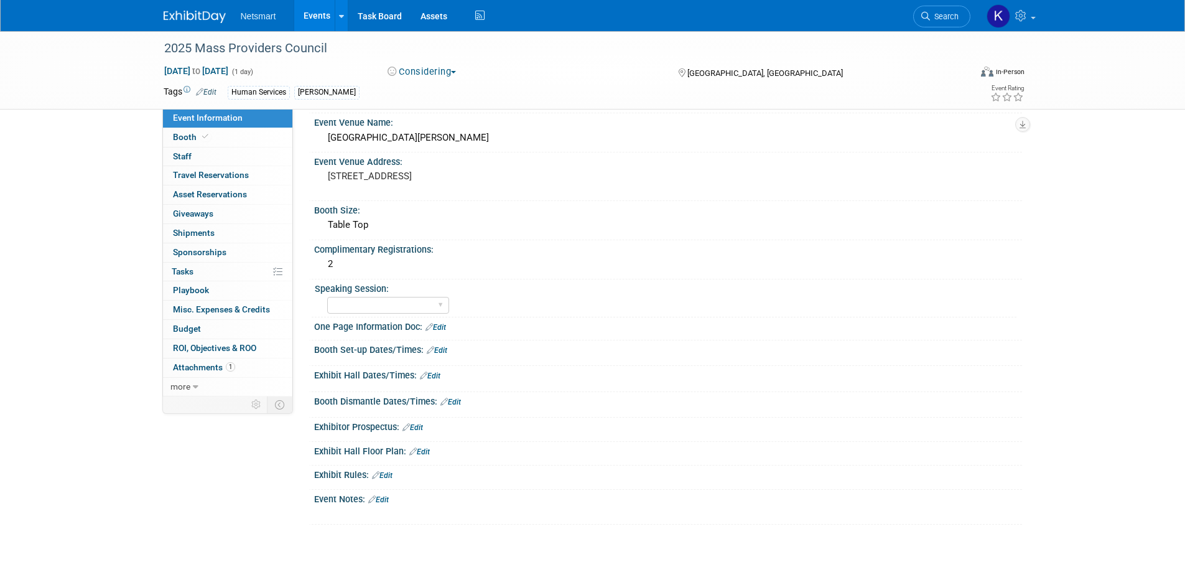
click at [442, 350] on link "Edit" at bounding box center [437, 350] width 21 height 9
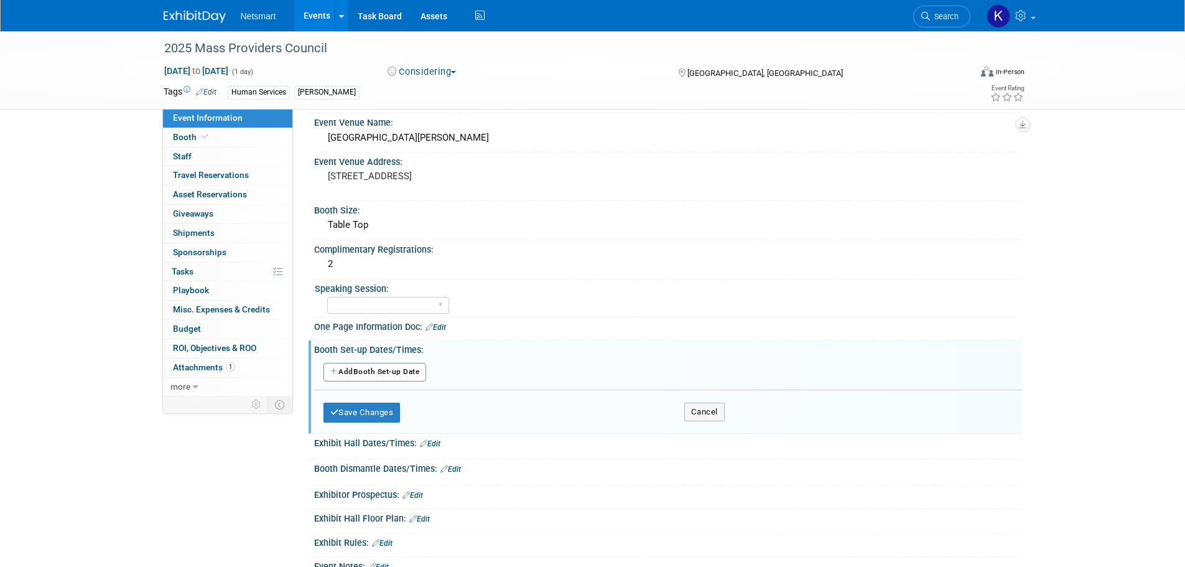
click at [385, 373] on button "Add Another Booth Set-up Date" at bounding box center [375, 372] width 103 height 19
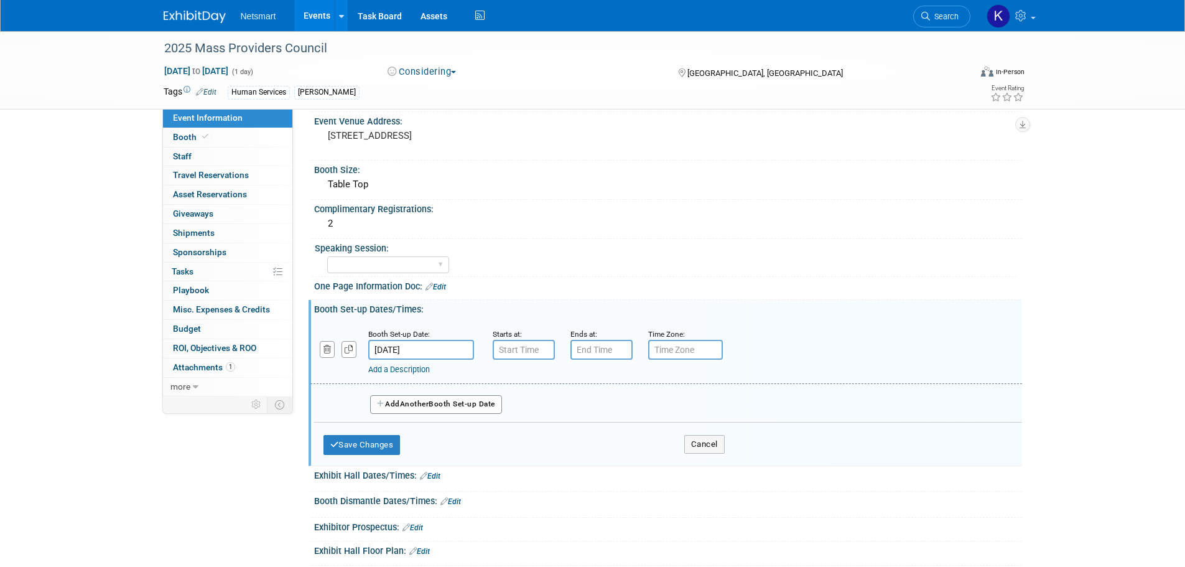
scroll to position [249, 0]
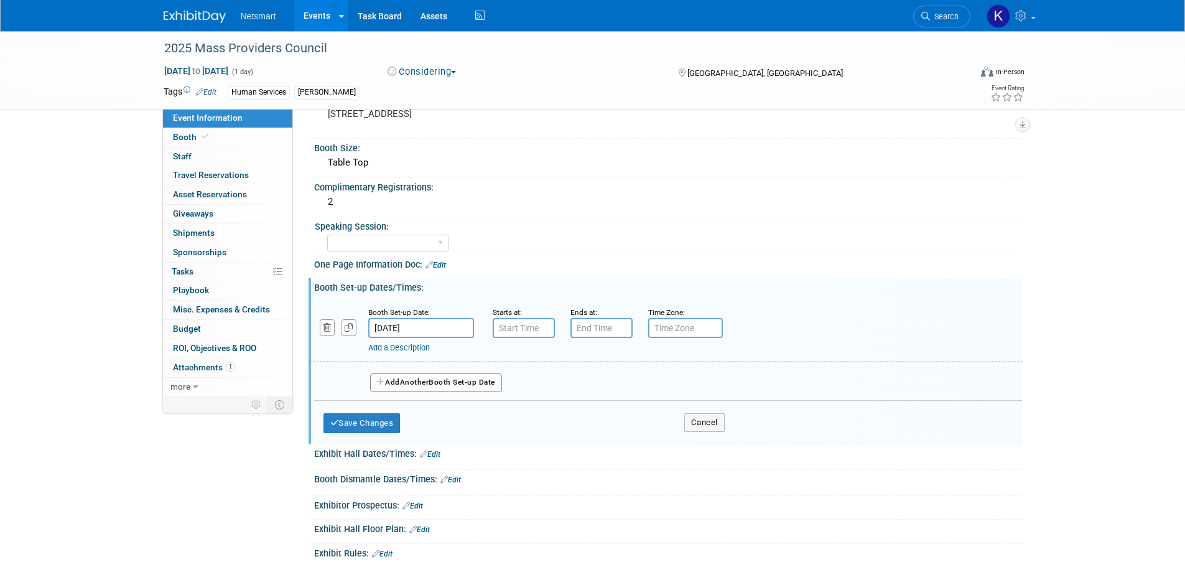
click at [435, 454] on link "Edit" at bounding box center [430, 454] width 21 height 9
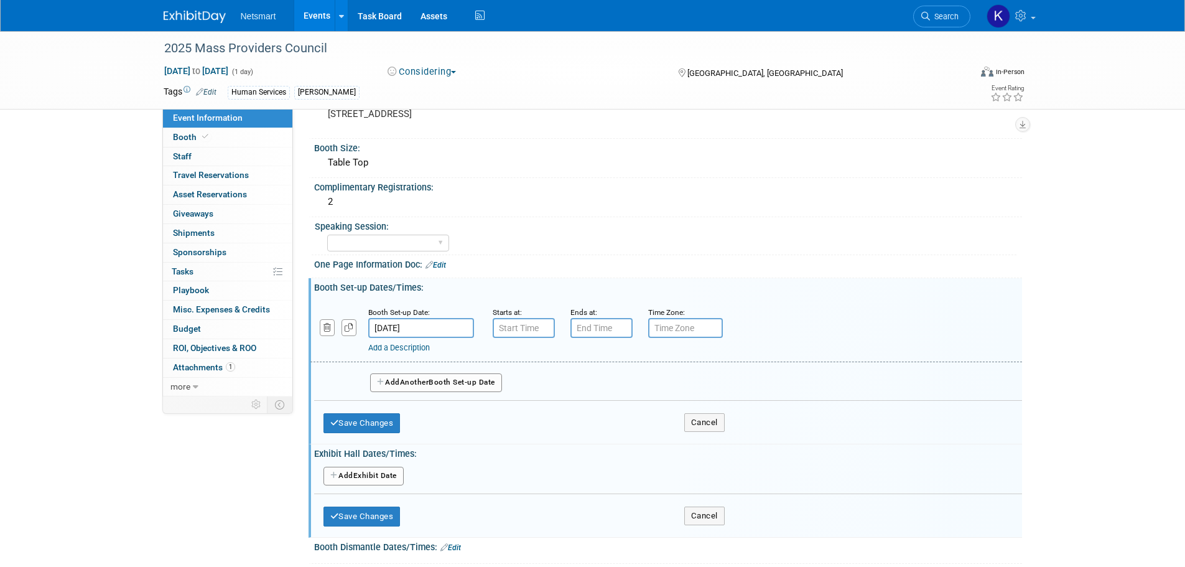
click at [378, 472] on button "Add Another Exhibit Date" at bounding box center [364, 476] width 80 height 19
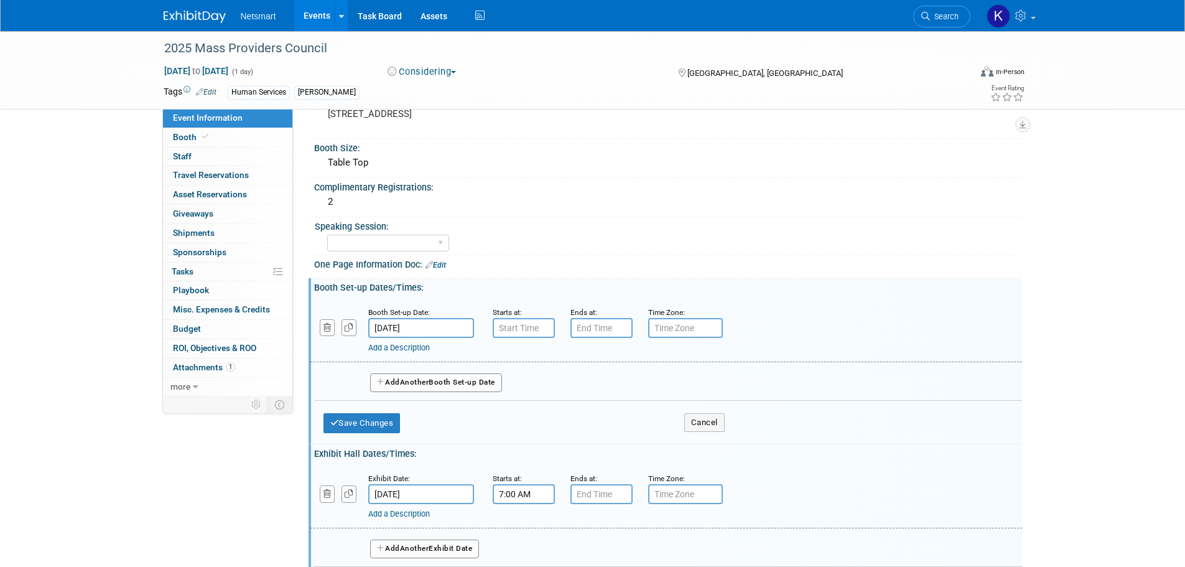
click at [503, 497] on input "7:00 AM" at bounding box center [524, 494] width 62 height 20
click at [518, 515] on span at bounding box center [522, 525] width 22 height 22
type input "8:00 AM"
click at [594, 495] on input "7:00 PM" at bounding box center [602, 494] width 62 height 20
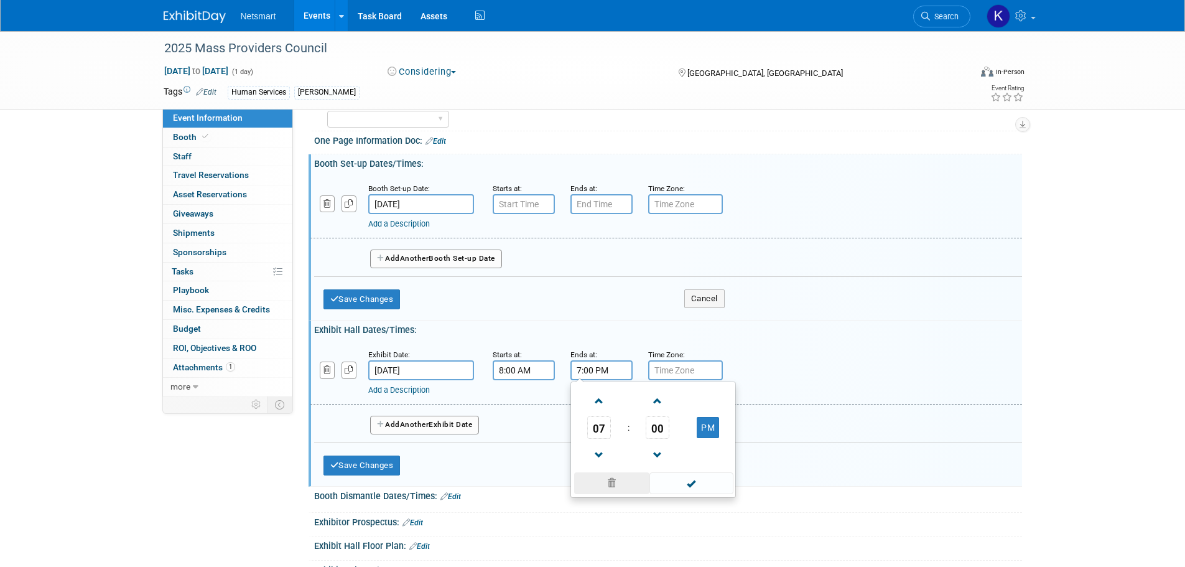
scroll to position [373, 0]
click at [589, 447] on span at bounding box center [600, 455] width 22 height 22
type input "4:00 PM"
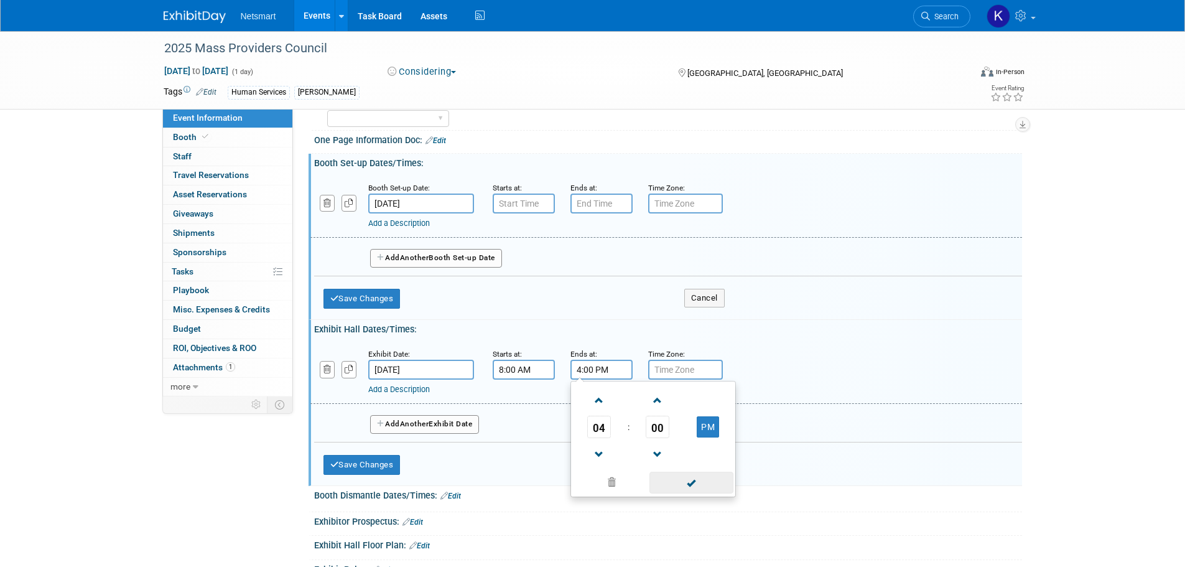
click at [685, 482] on span at bounding box center [692, 483] width 84 height 22
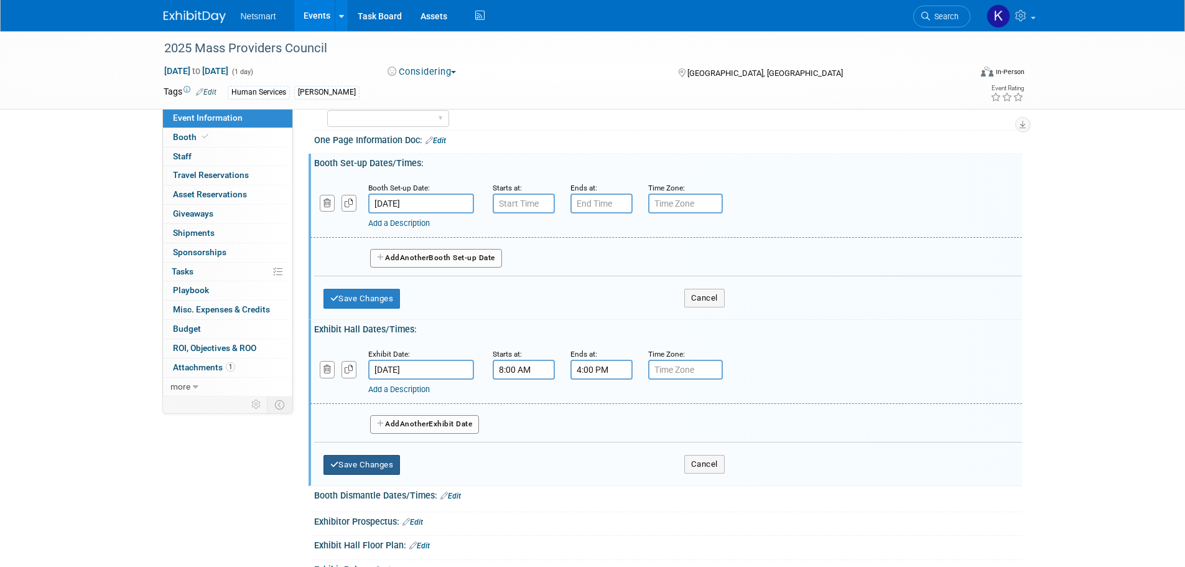
click at [347, 462] on button "Save Changes" at bounding box center [362, 465] width 77 height 20
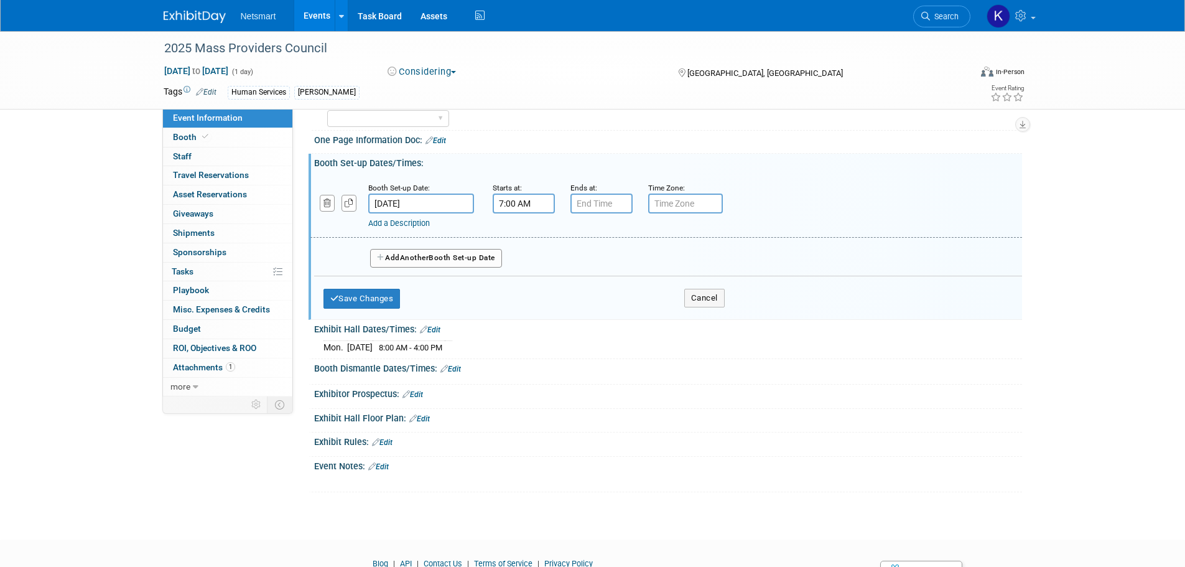
click at [503, 201] on input "7:00 AM" at bounding box center [524, 204] width 62 height 20
click at [585, 251] on span "00" at bounding box center [580, 261] width 24 height 22
click at [586, 268] on td "30" at bounding box center [596, 268] width 40 height 34
type input "7:30 AM"
click at [362, 304] on button "Save Changes" at bounding box center [362, 299] width 77 height 20
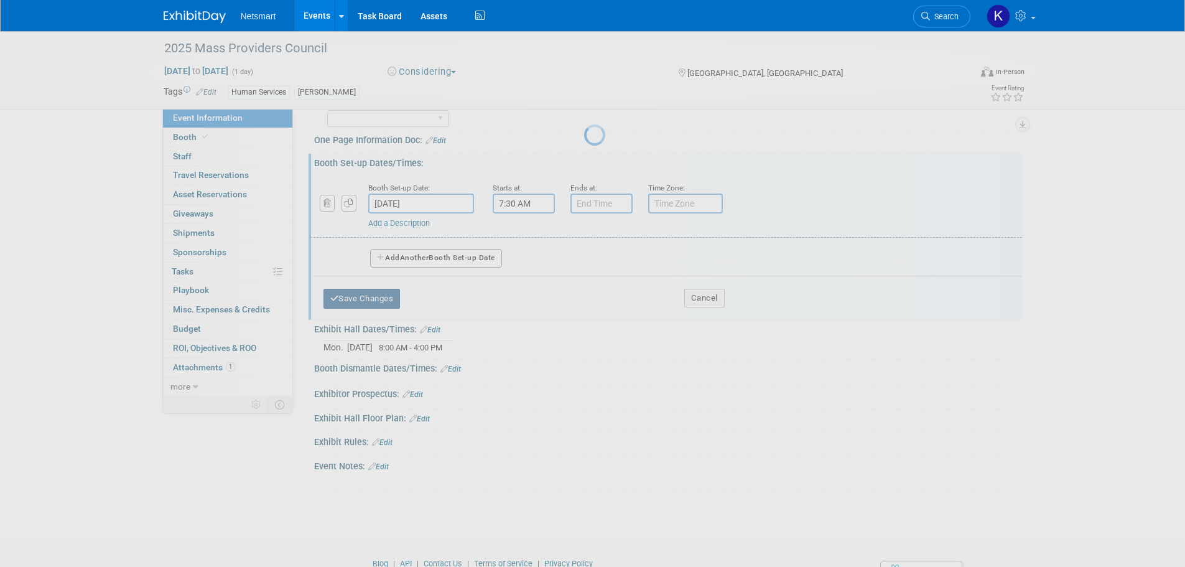
scroll to position [289, 0]
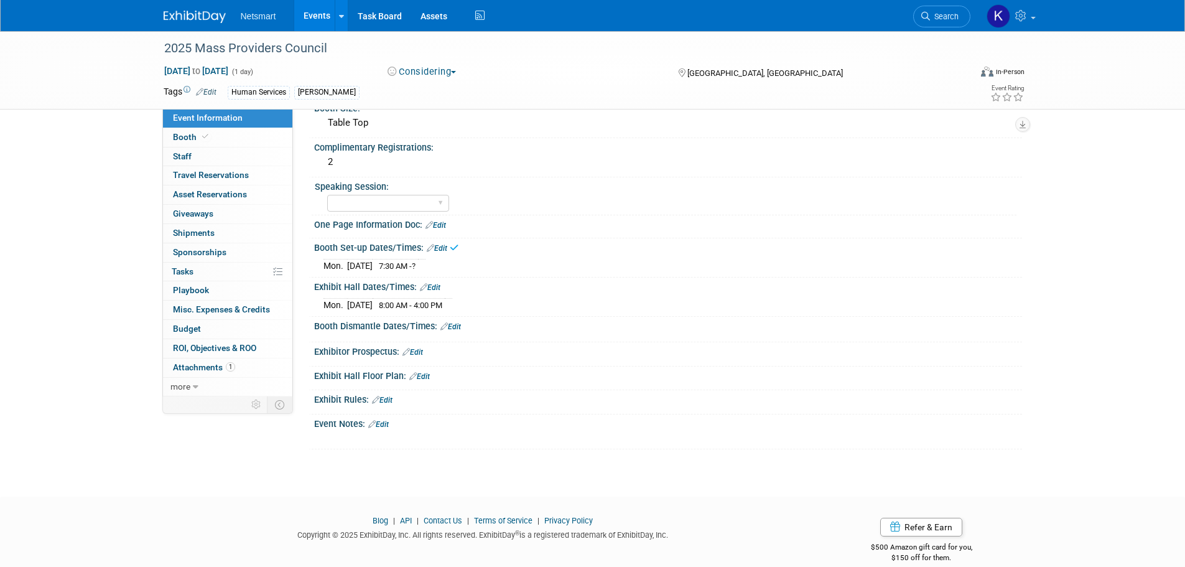
click at [460, 325] on link "Edit" at bounding box center [451, 326] width 21 height 9
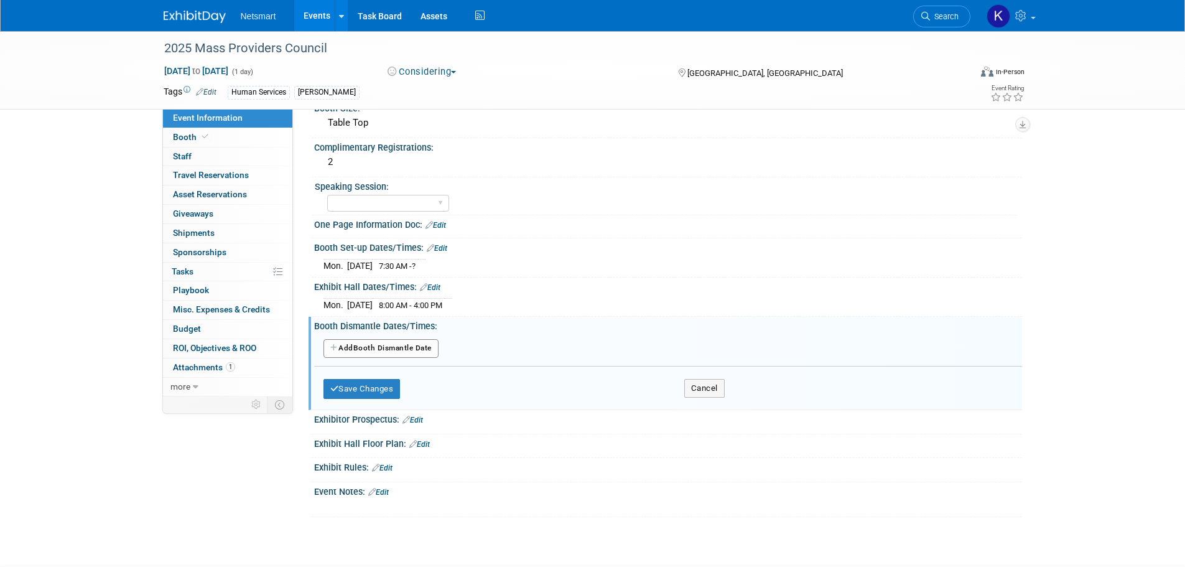
click at [411, 342] on button "Add Another Booth Dismantle Date" at bounding box center [381, 348] width 115 height 19
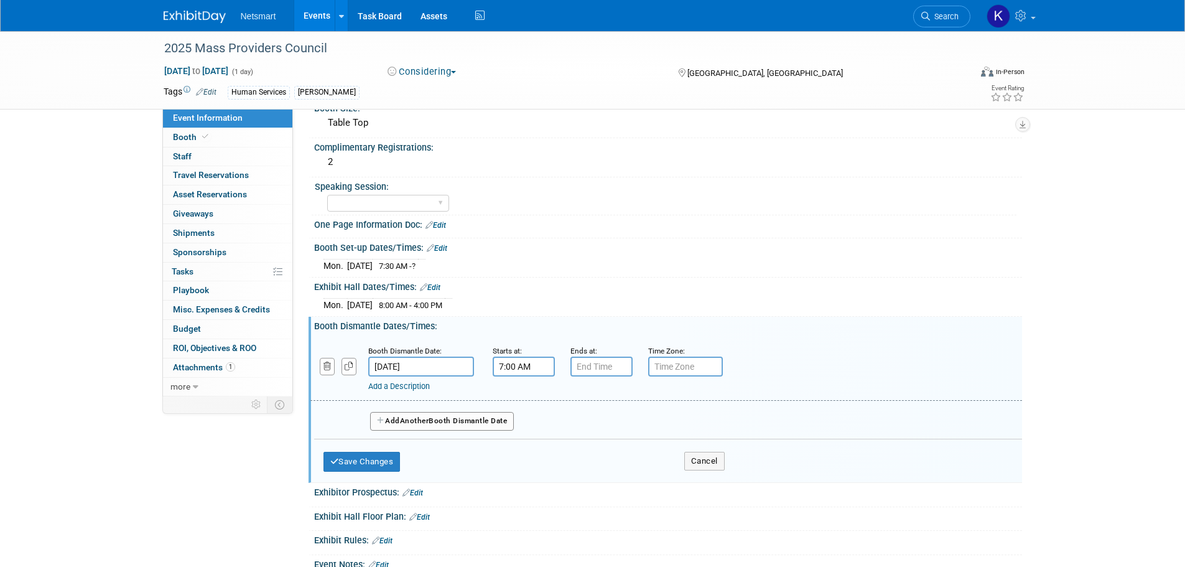
click at [528, 372] on input "7:00 AM" at bounding box center [524, 367] width 62 height 20
click at [633, 421] on button "AM" at bounding box center [630, 423] width 22 height 21
click at [524, 447] on span at bounding box center [522, 452] width 22 height 22
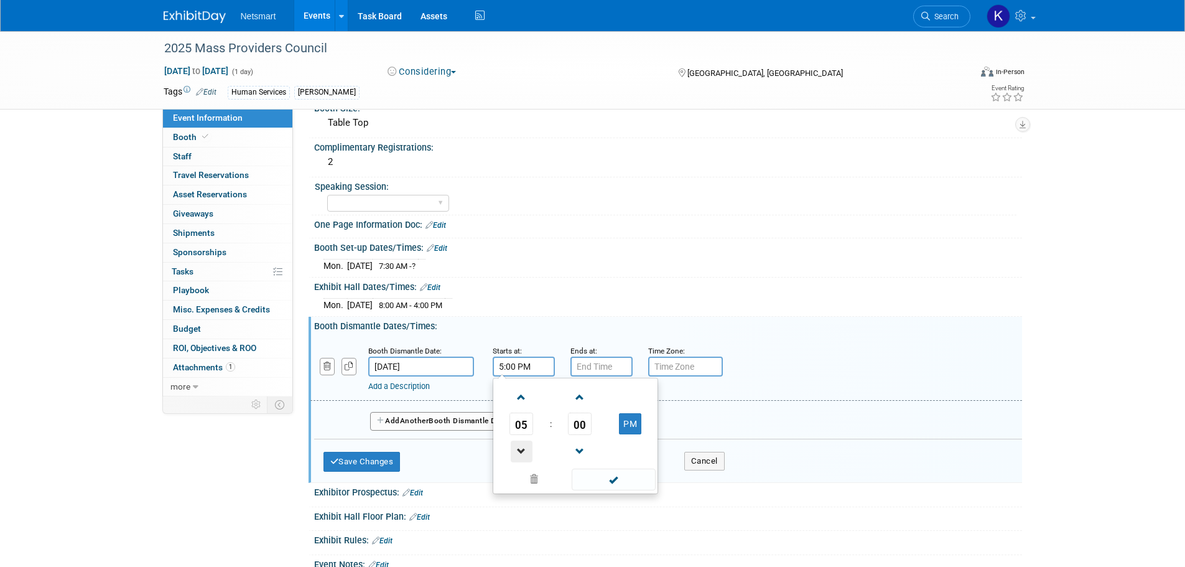
type input "4:00 PM"
click at [599, 481] on span at bounding box center [614, 480] width 84 height 22
click at [376, 460] on button "Save Changes" at bounding box center [362, 462] width 77 height 20
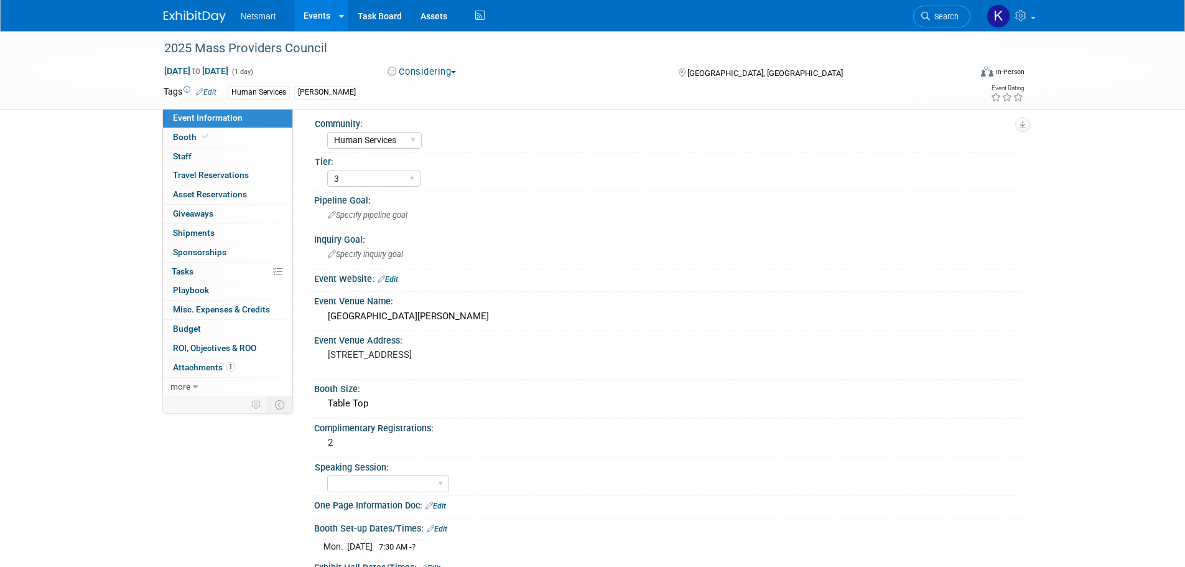
scroll to position [0, 0]
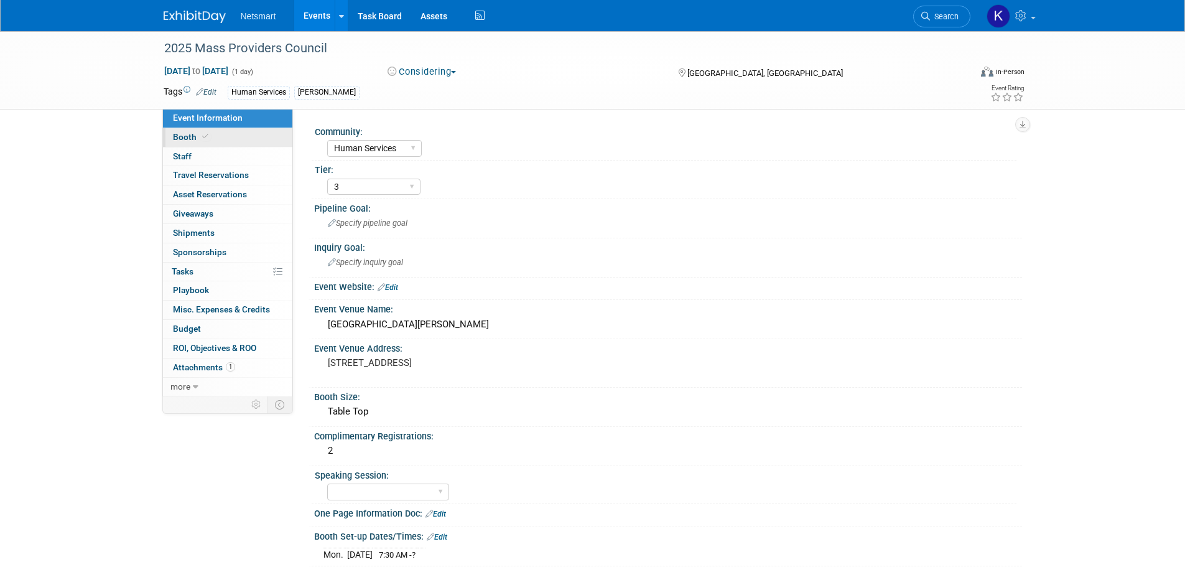
click at [236, 139] on link "Booth" at bounding box center [227, 137] width 129 height 19
